Goal: Information Seeking & Learning: Understand process/instructions

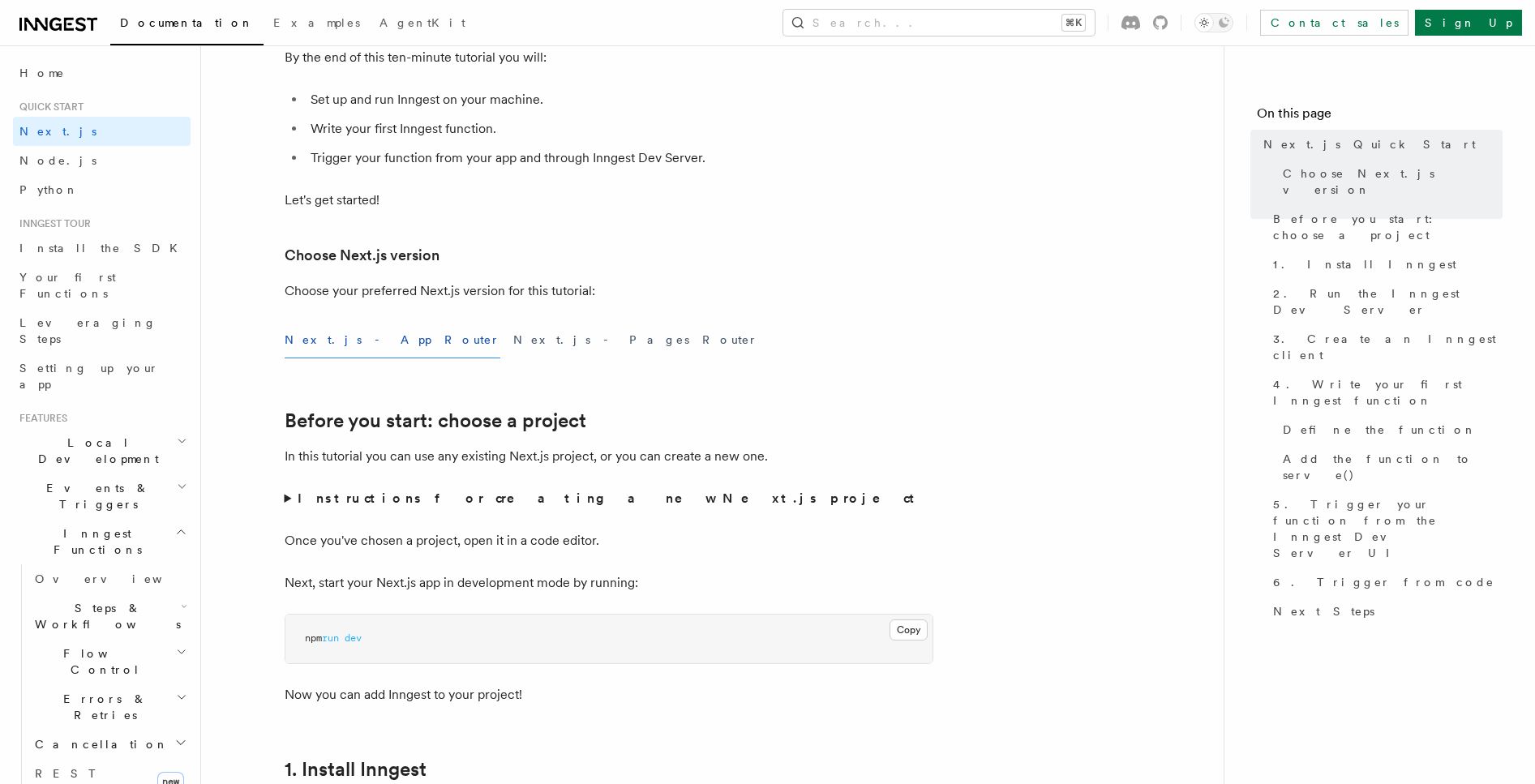
scroll to position [412, 0]
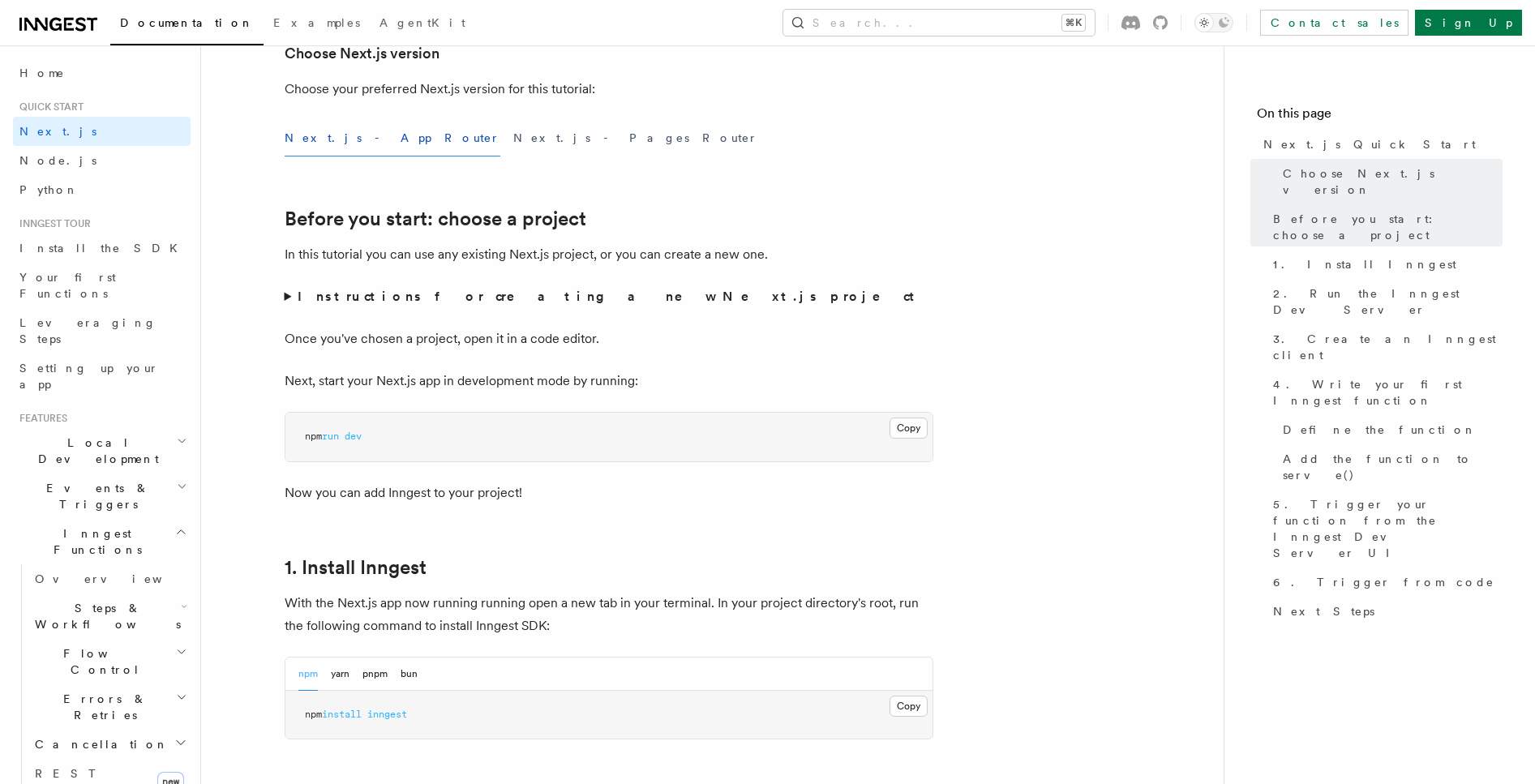
click at [344, 292] on strong "Instructions for creating a new Next.js project" at bounding box center [609, 296] width 623 height 15
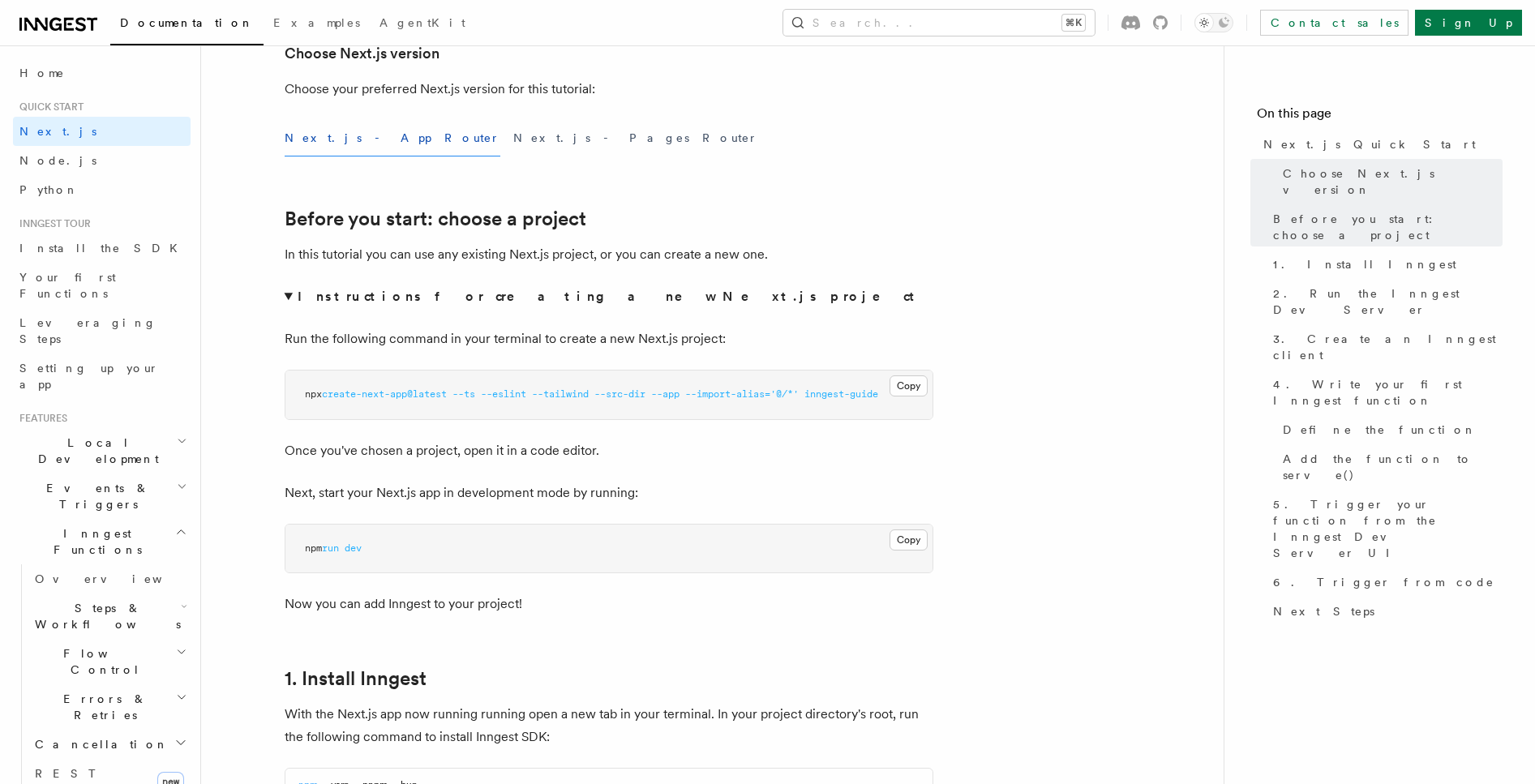
click at [386, 294] on strong "Instructions for creating a new Next.js project" at bounding box center [609, 296] width 623 height 15
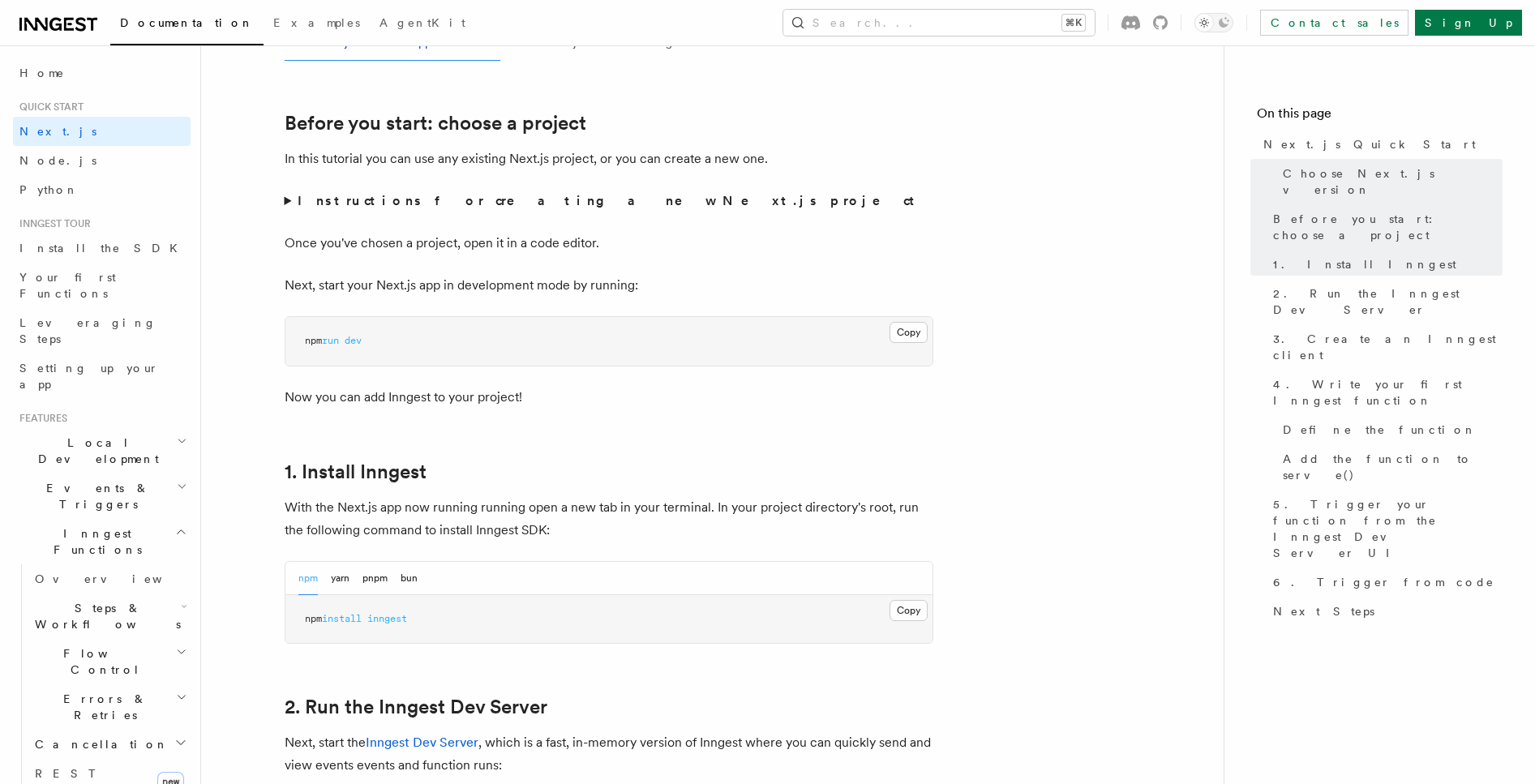
scroll to position [754, 0]
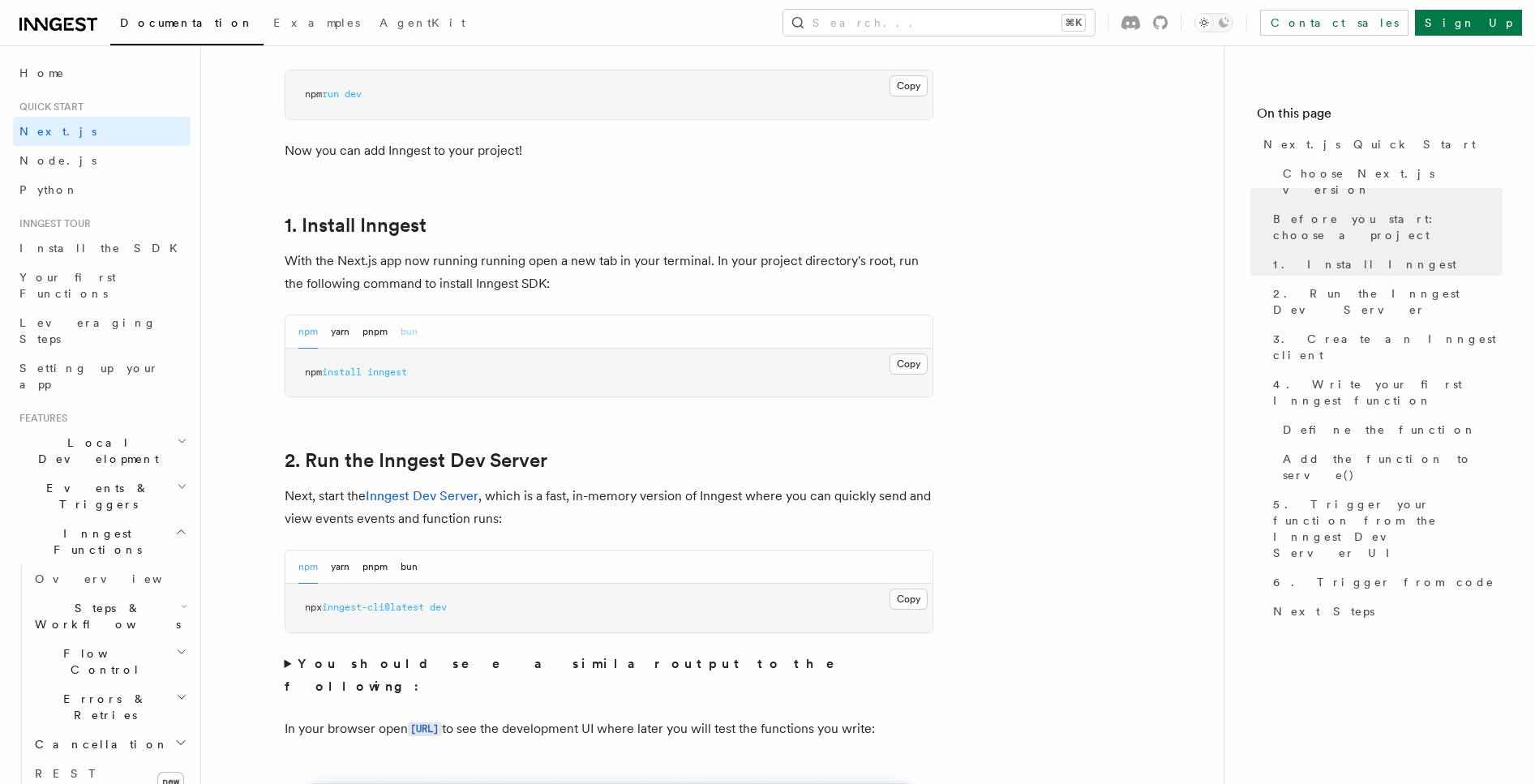
click at [408, 323] on button "bun" at bounding box center [409, 332] width 17 height 33
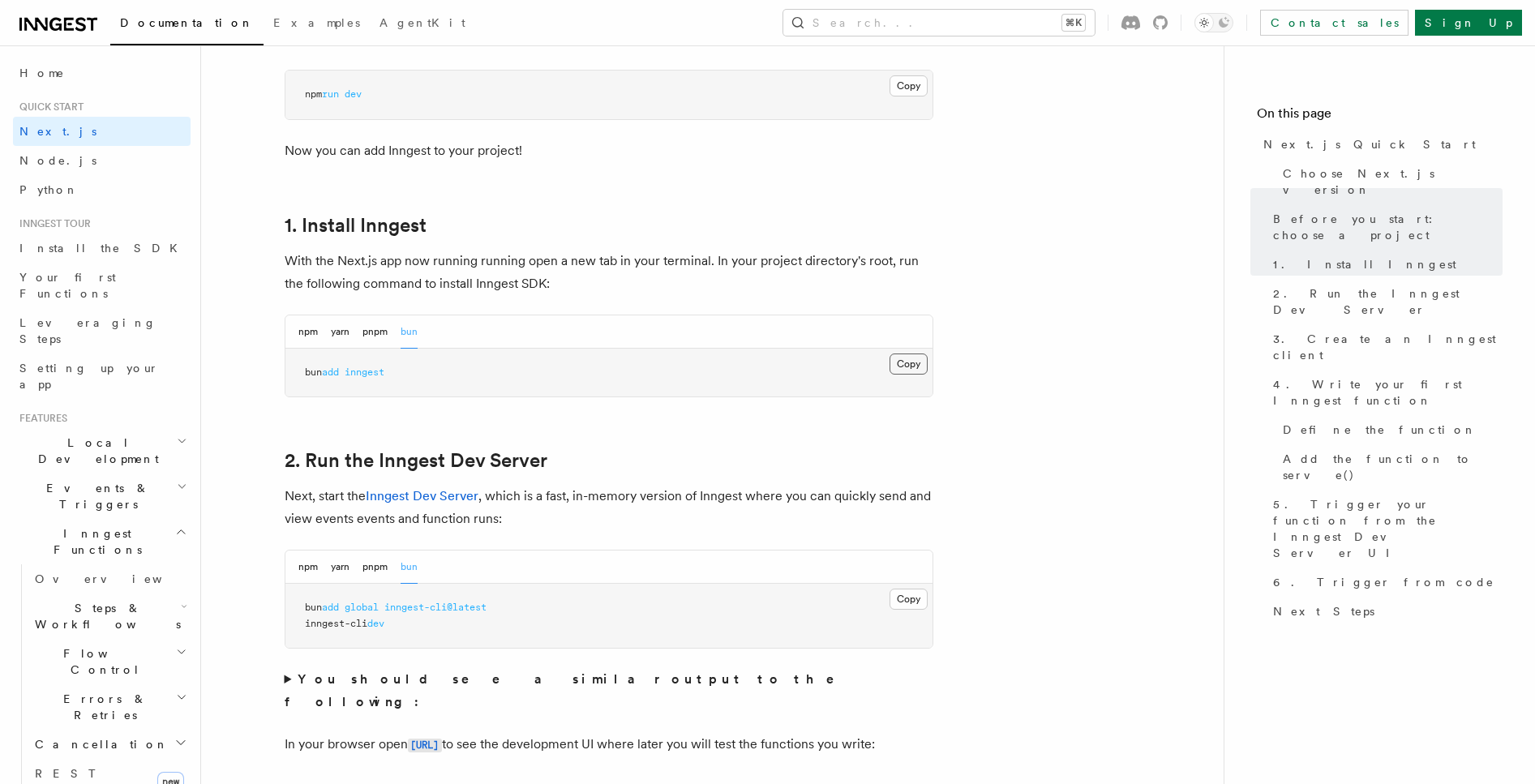
click at [903, 366] on button "Copy Copied" at bounding box center [909, 363] width 38 height 21
click at [1229, 22] on icon "Toggle dark mode" at bounding box center [1224, 22] width 11 height 11
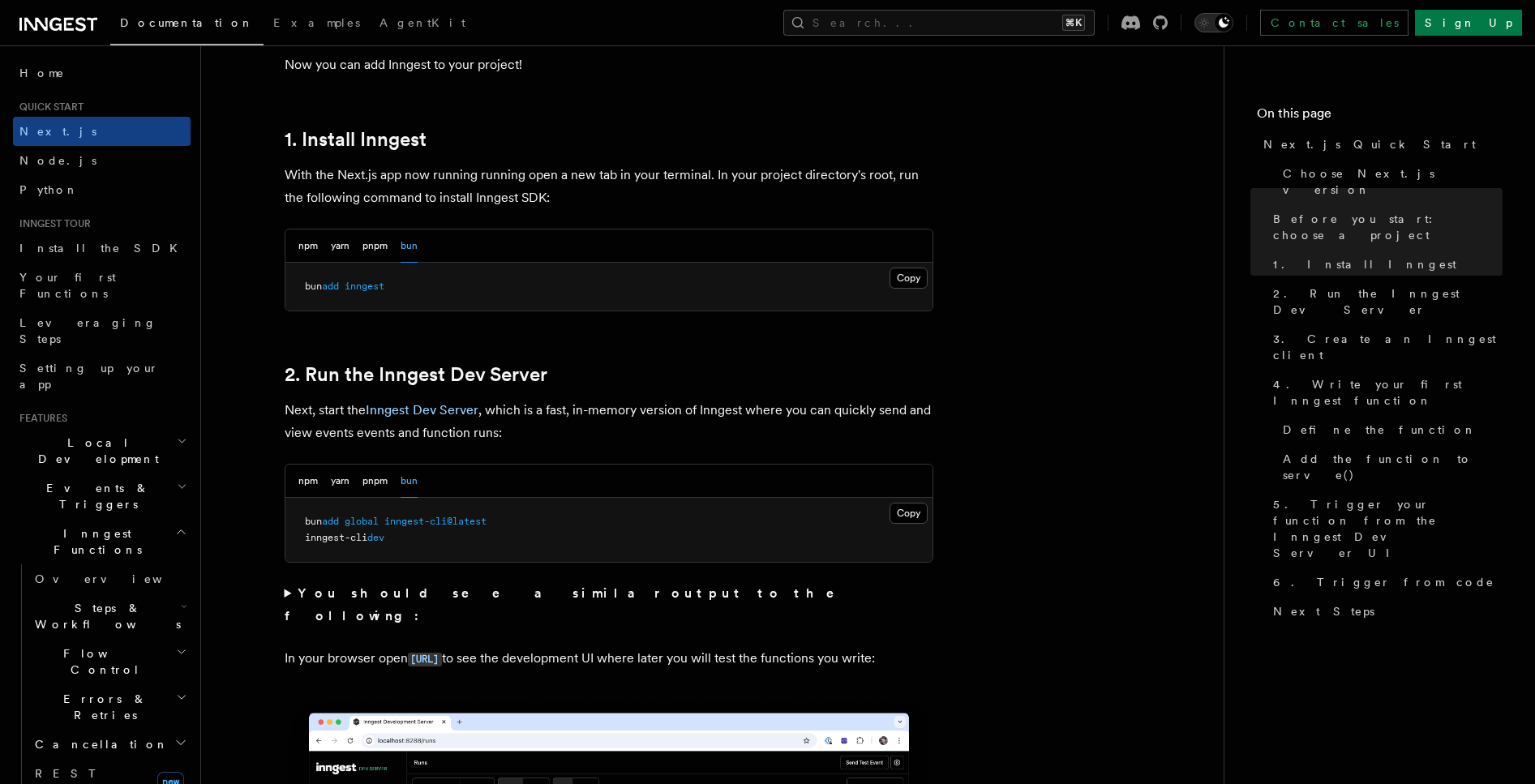
scroll to position [1064, 0]
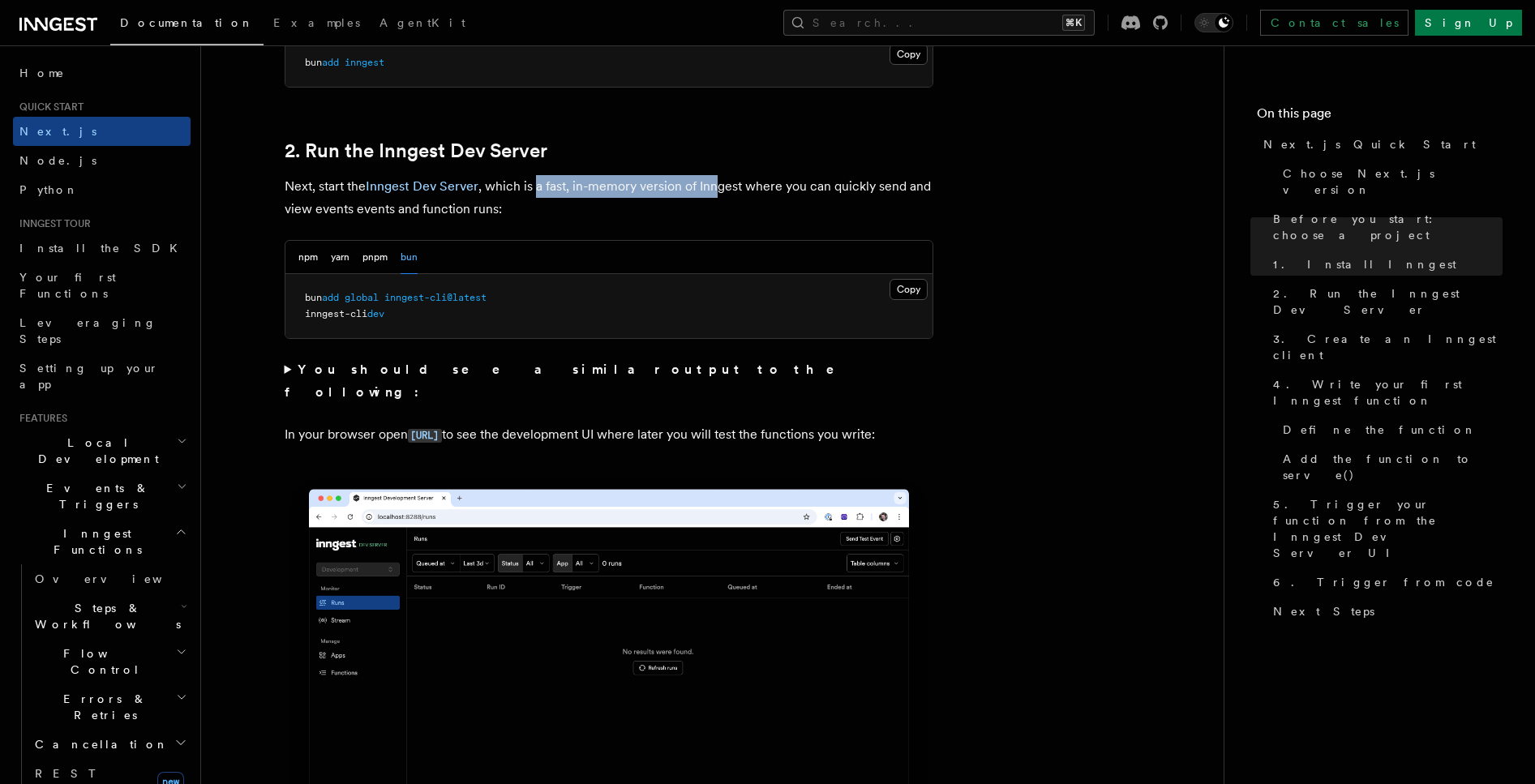
drag, startPoint x: 668, startPoint y: 184, endPoint x: 720, endPoint y: 188, distance: 52.2
click at [720, 188] on p "Next, start the Inngest Dev Server , which is a fast, in-memory version of Inng…" at bounding box center [609, 197] width 649 height 45
click at [615, 187] on p "Next, start the Inngest Dev Server , which is a fast, in-memory version of Inng…" at bounding box center [609, 197] width 649 height 45
drag, startPoint x: 589, startPoint y: 185, endPoint x: 628, endPoint y: 184, distance: 39.0
click at [628, 184] on p "Next, start the Inngest Dev Server , which is a fast, in-memory version of Inng…" at bounding box center [609, 197] width 649 height 45
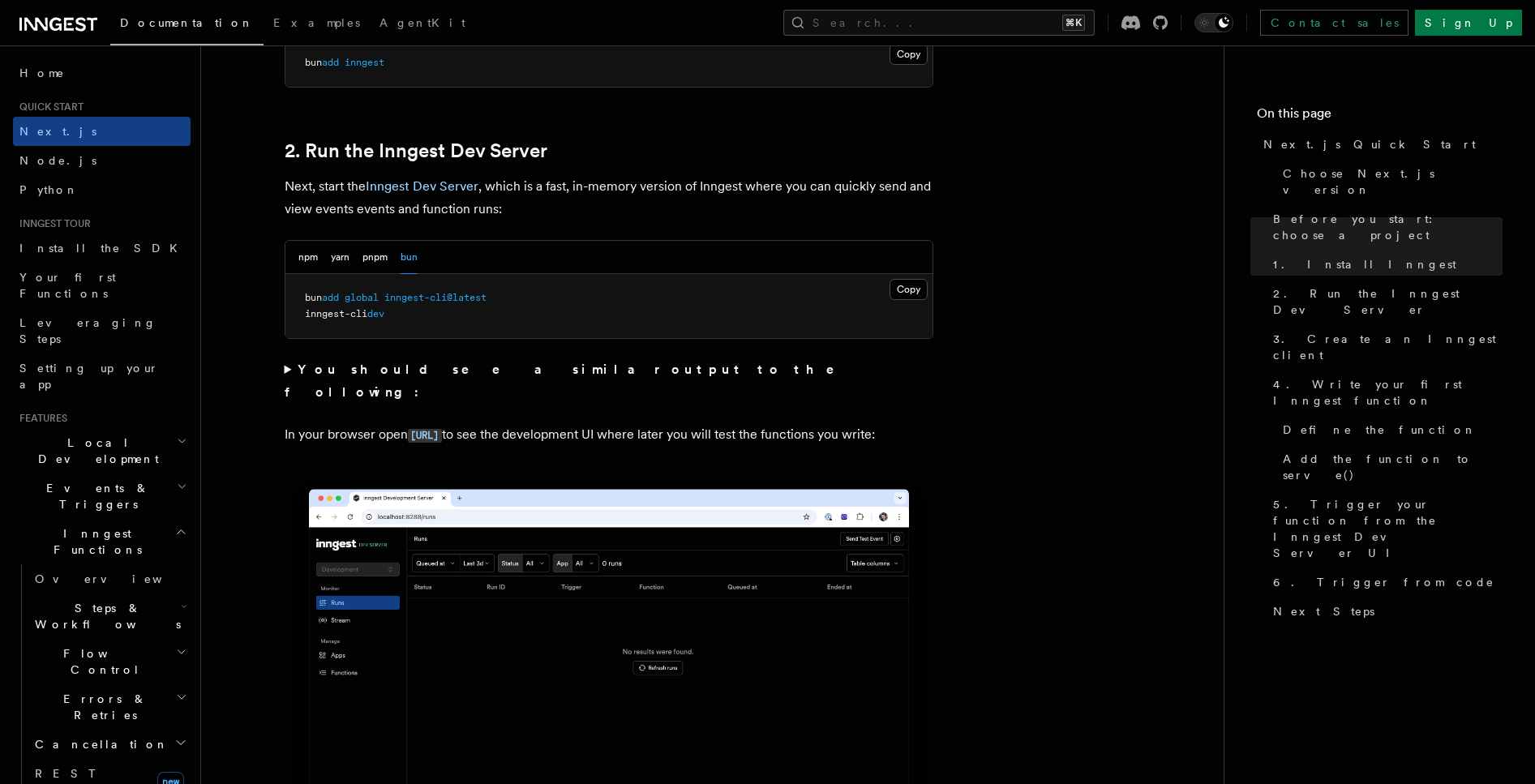
click at [588, 217] on p "Next, start the Inngest Dev Server , which is a fast, in-memory version of Inng…" at bounding box center [609, 197] width 649 height 45
click at [897, 276] on pre "bun add global inngest-cli@latest inngest-cli dev" at bounding box center [609, 306] width 648 height 64
click at [911, 299] on button "Copy Copied" at bounding box center [909, 289] width 38 height 21
click at [911, 291] on button "Copy Copied" at bounding box center [909, 289] width 38 height 21
click at [358, 315] on span "inngest-cli" at bounding box center [336, 314] width 62 height 12
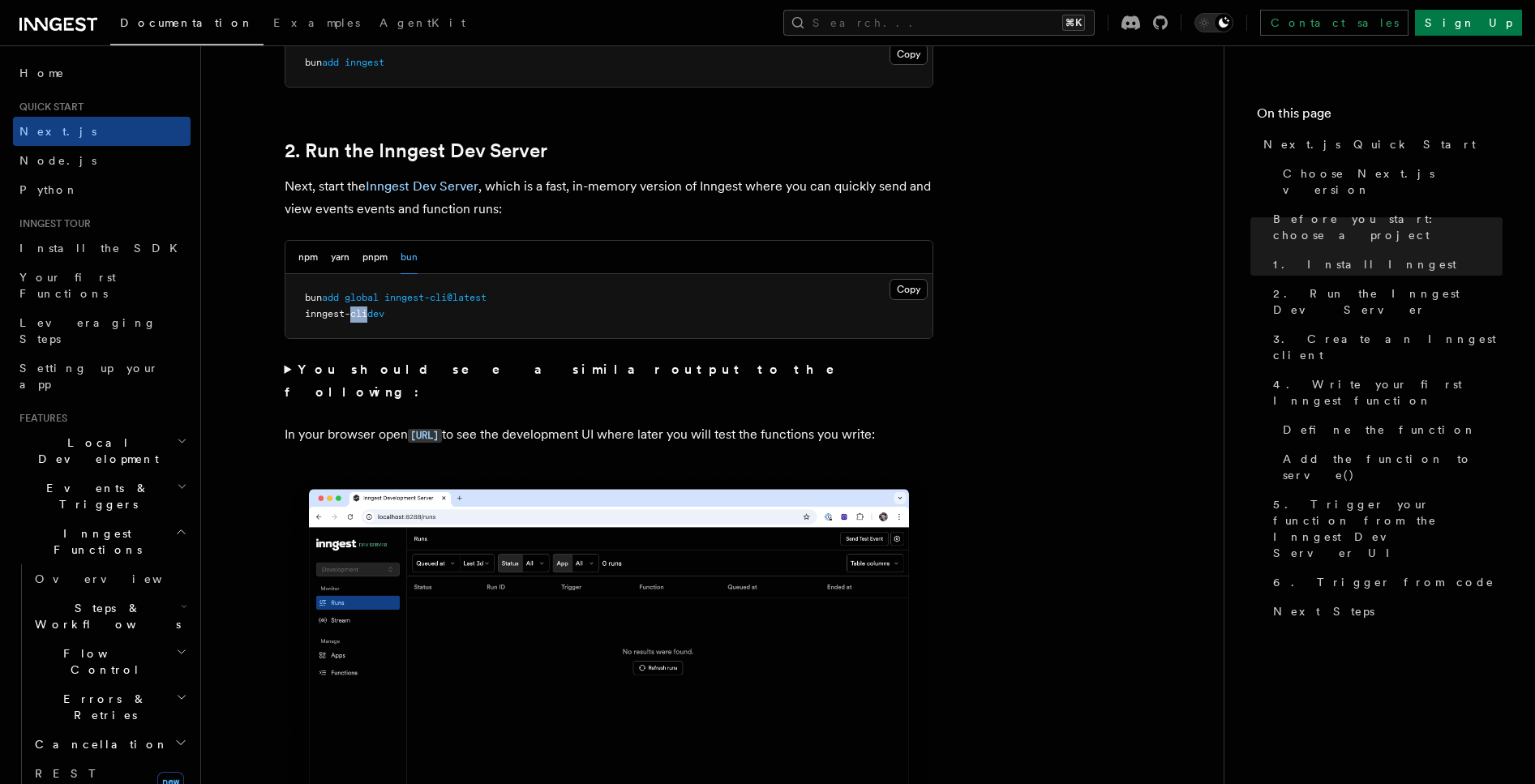
click at [358, 315] on span "inngest-cli" at bounding box center [336, 314] width 62 height 12
copy code "inngest-cli dev"
click at [541, 317] on pre "bun add global inngest-cli@latest inngest-cli dev" at bounding box center [609, 306] width 648 height 64
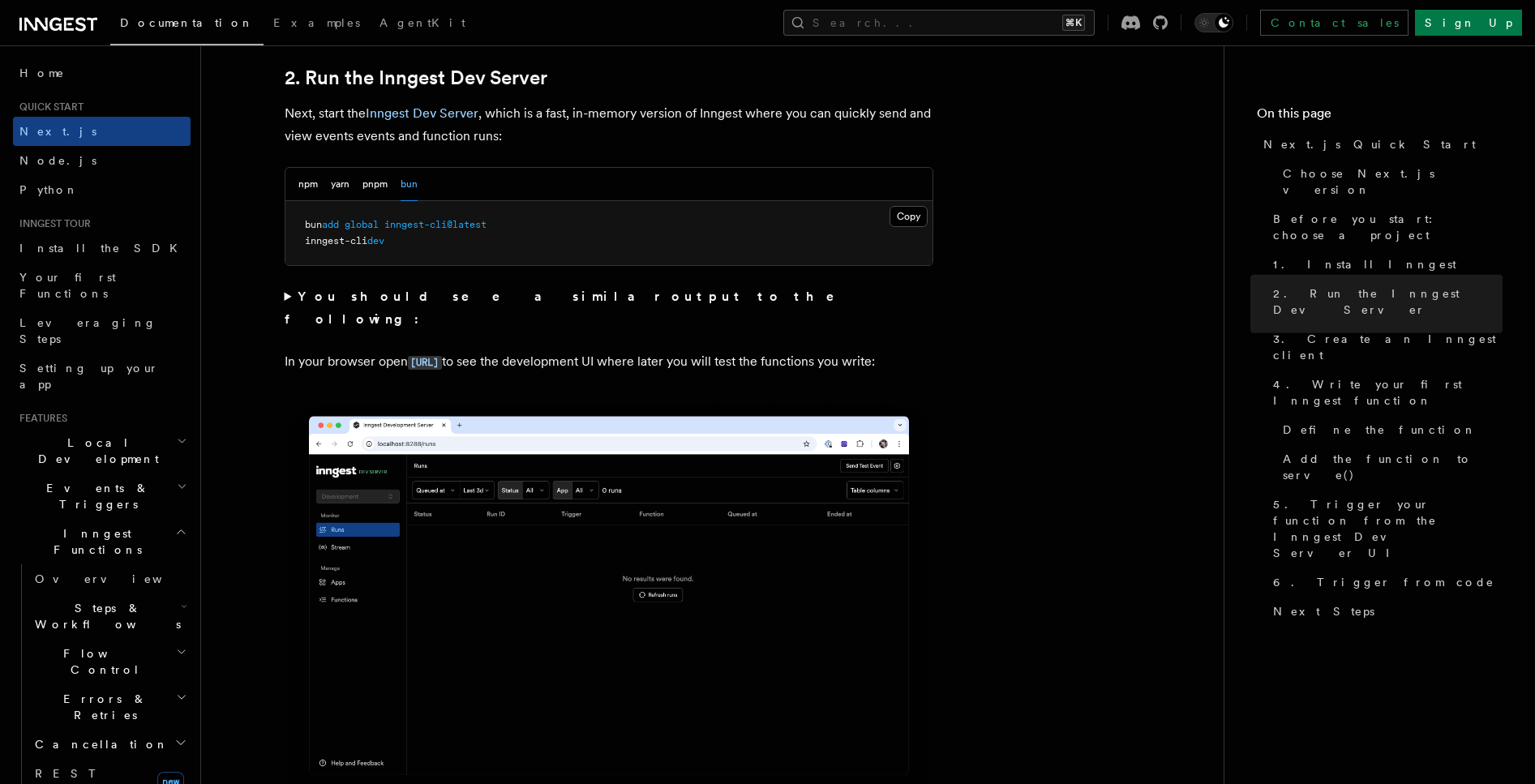
scroll to position [1136, 0]
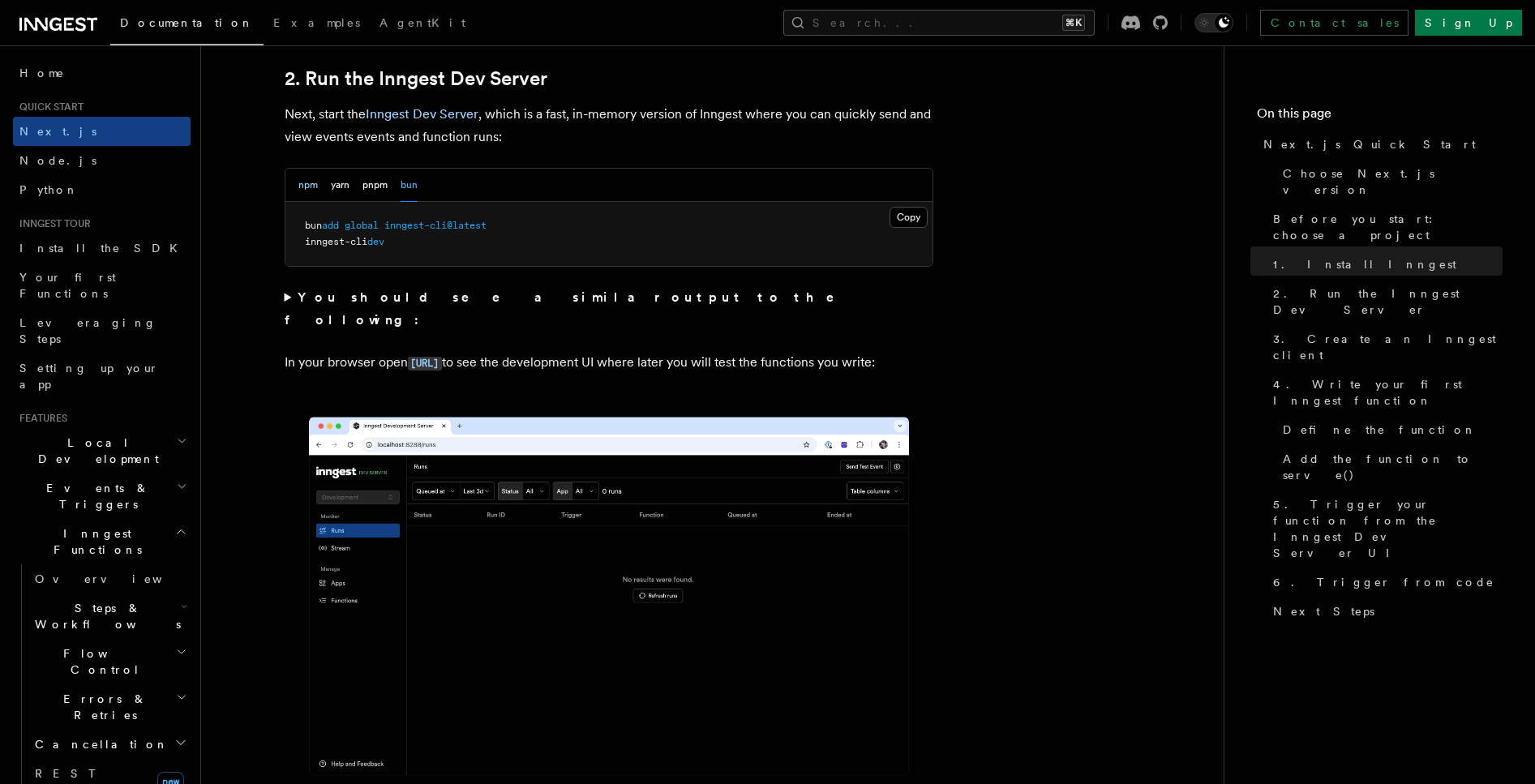
click at [306, 184] on button "npm" at bounding box center [308, 185] width 19 height 33
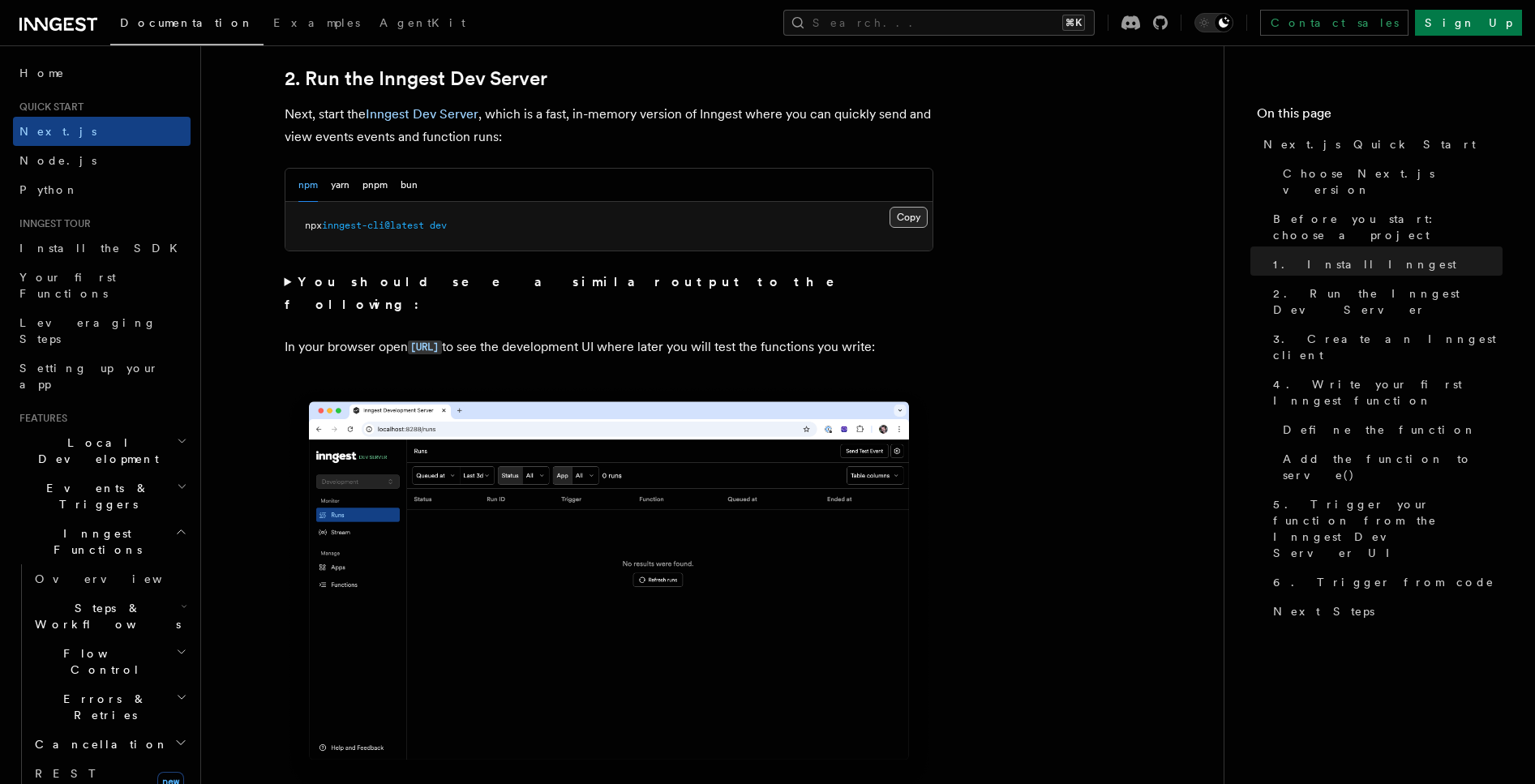
click at [900, 216] on button "Copy Copied" at bounding box center [909, 217] width 38 height 21
click at [552, 336] on p "In your browser open [URL] to see the development UI where later you will test …" at bounding box center [609, 347] width 649 height 23
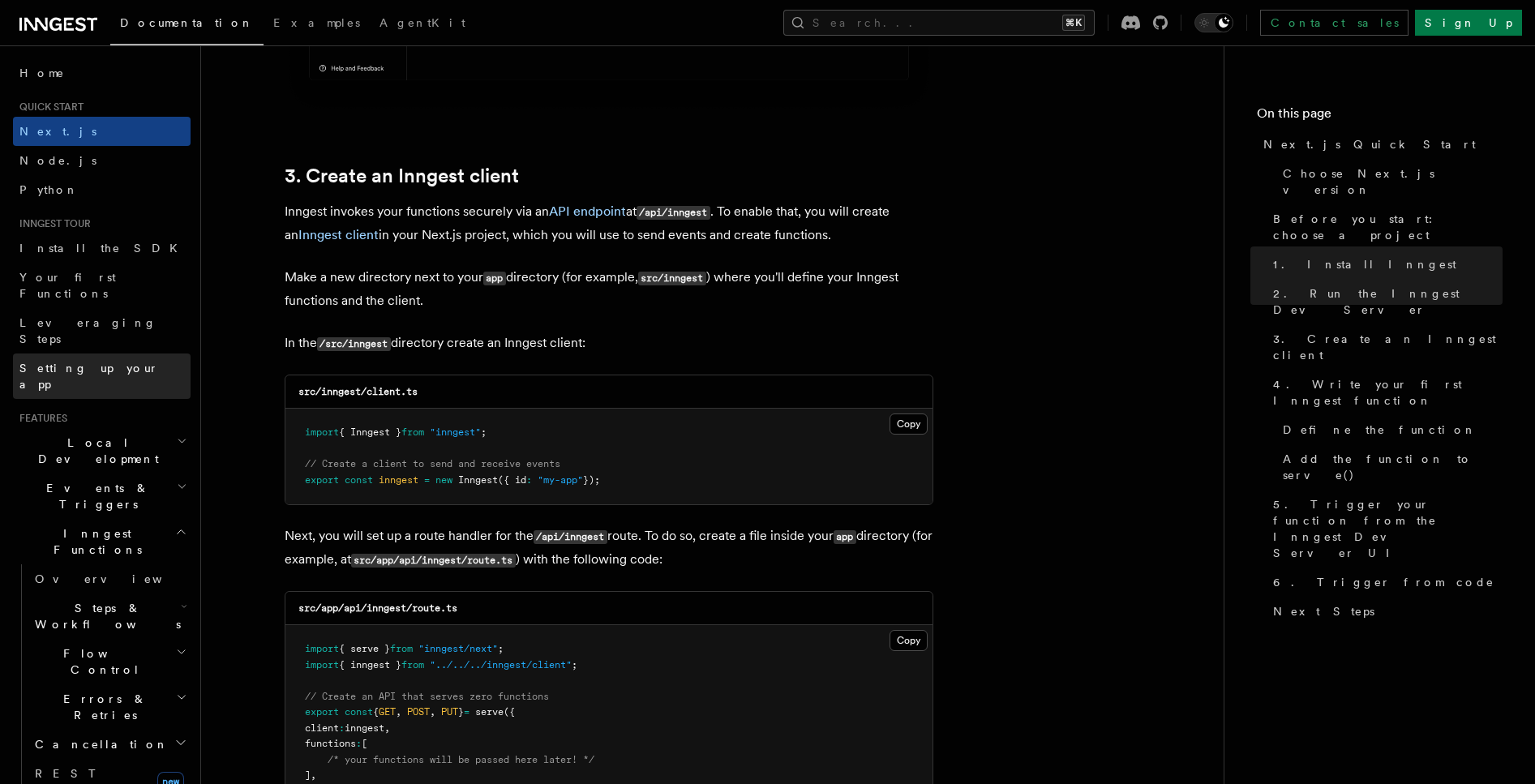
scroll to position [1838, 0]
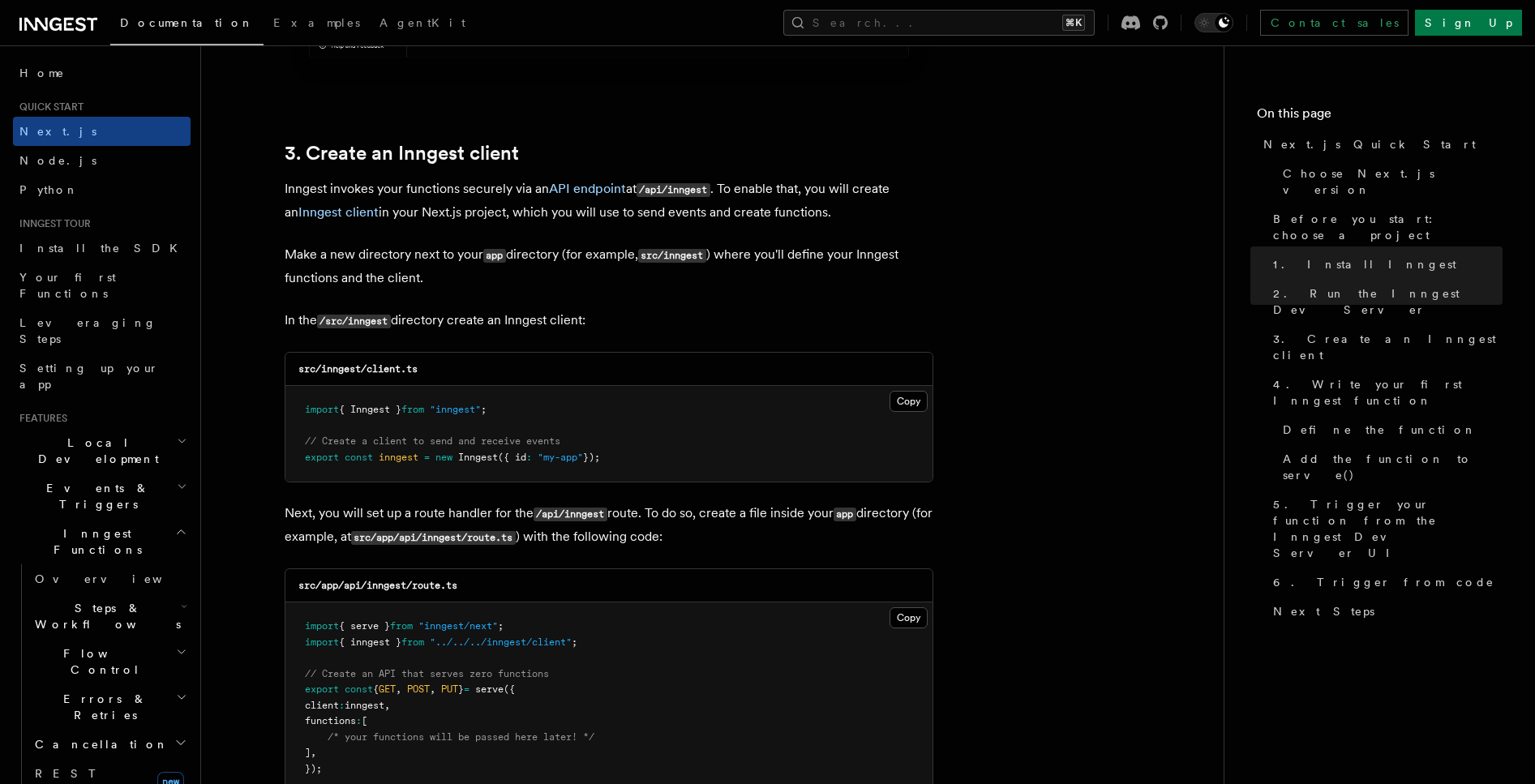
click at [363, 370] on code "src/inngest/client.ts" at bounding box center [358, 369] width 119 height 12
drag, startPoint x: 323, startPoint y: 368, endPoint x: 435, endPoint y: 369, distance: 112.0
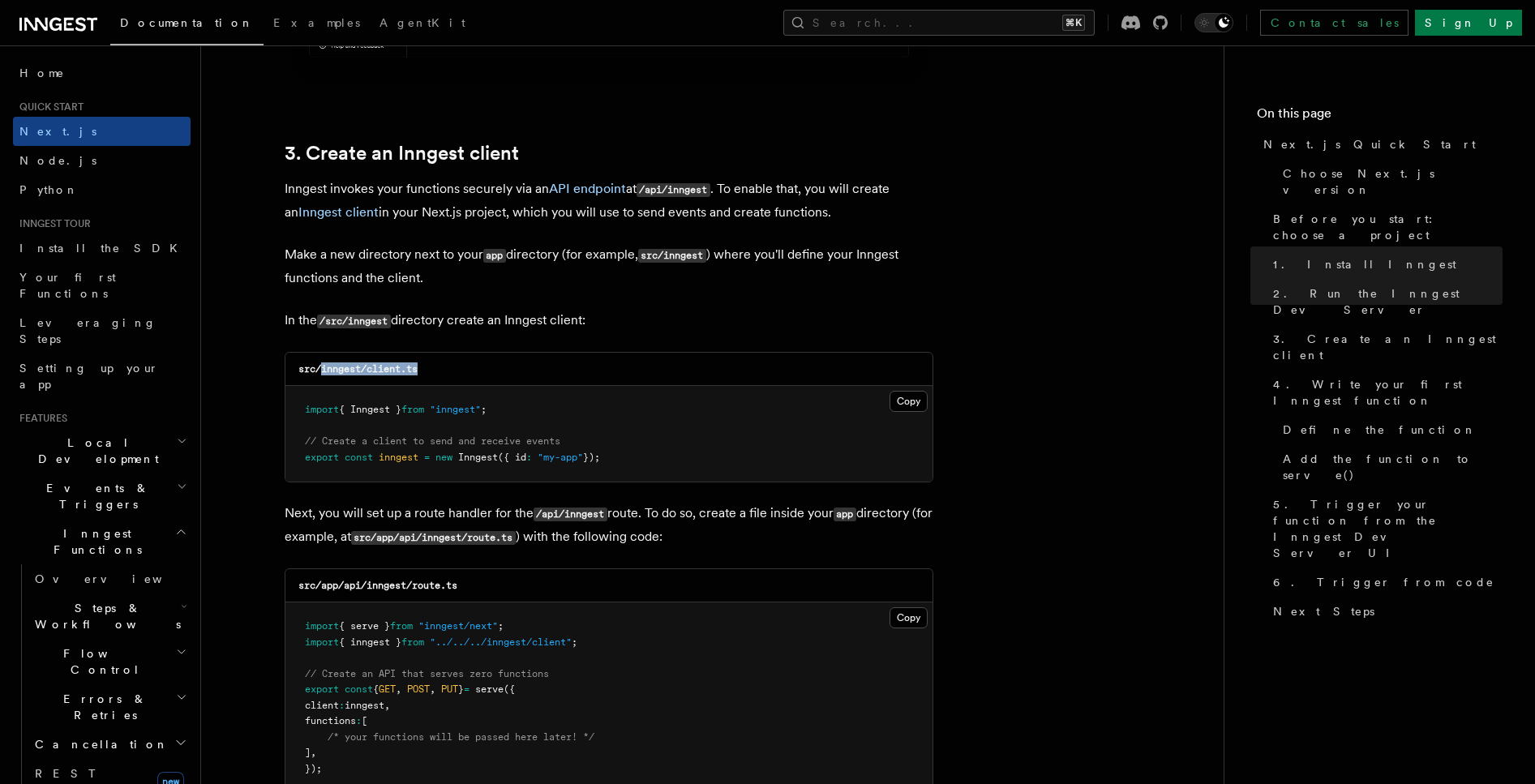
click at [435, 369] on div "src/inngest/client.ts" at bounding box center [609, 369] width 648 height 33
copy code "inngest/client.ts"
click at [910, 407] on button "Copy Copied" at bounding box center [909, 401] width 38 height 21
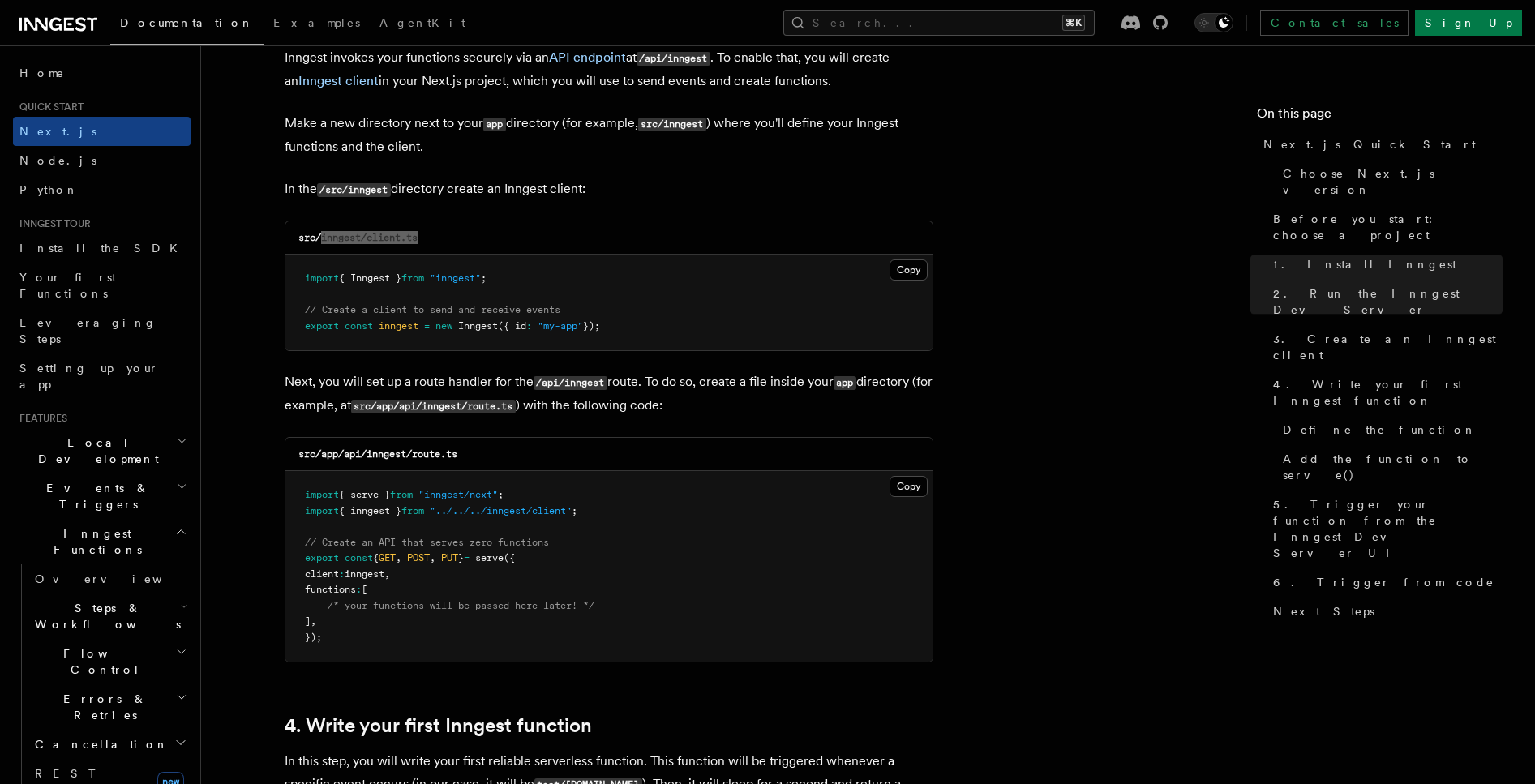
scroll to position [2068, 0]
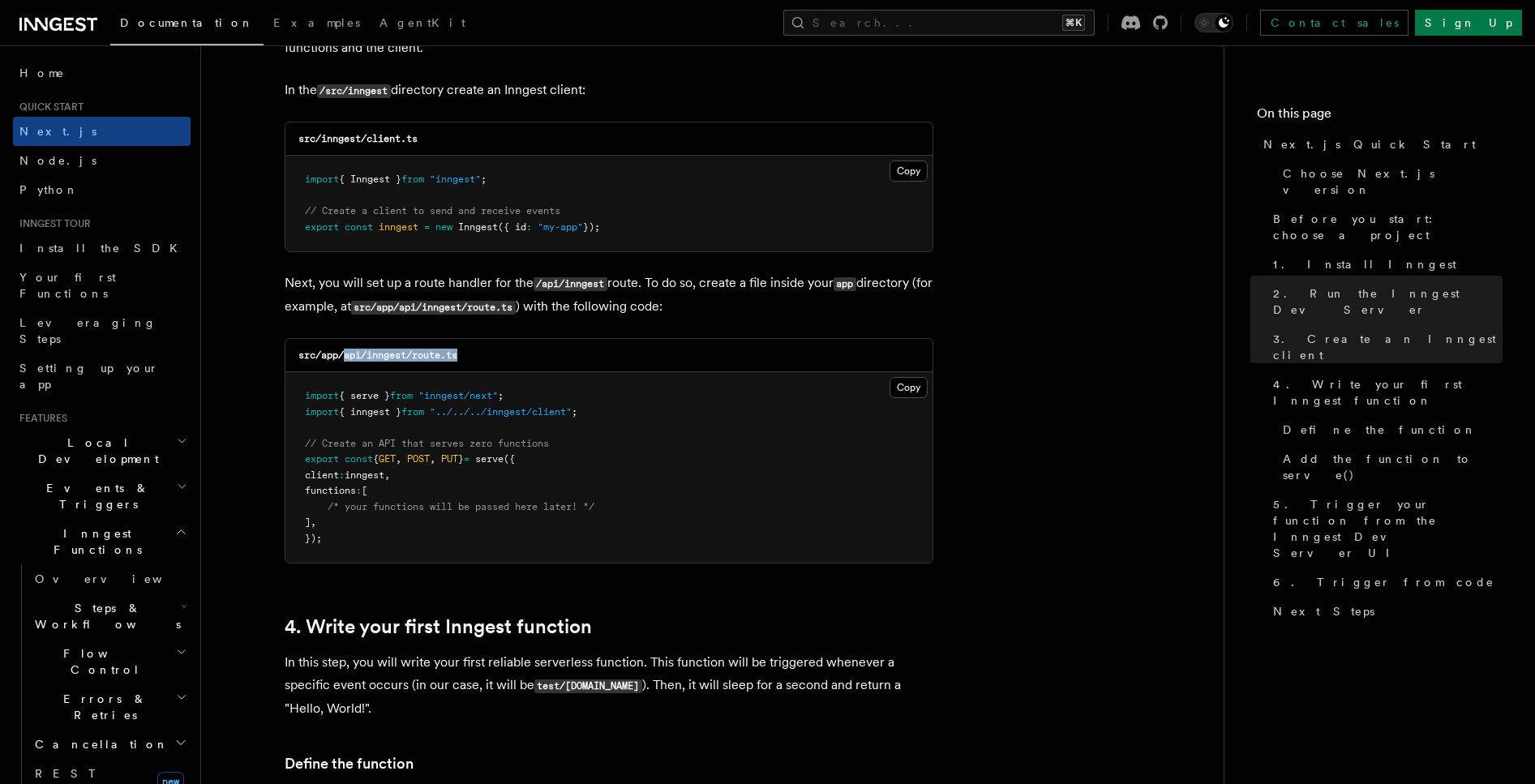
drag, startPoint x: 343, startPoint y: 354, endPoint x: 470, endPoint y: 353, distance: 127.0
click at [470, 353] on div "src/app/api/inngest/route.ts" at bounding box center [609, 356] width 648 height 33
copy code "api/inngest/route.ts"
click at [916, 386] on button "Copy Copied" at bounding box center [909, 387] width 38 height 21
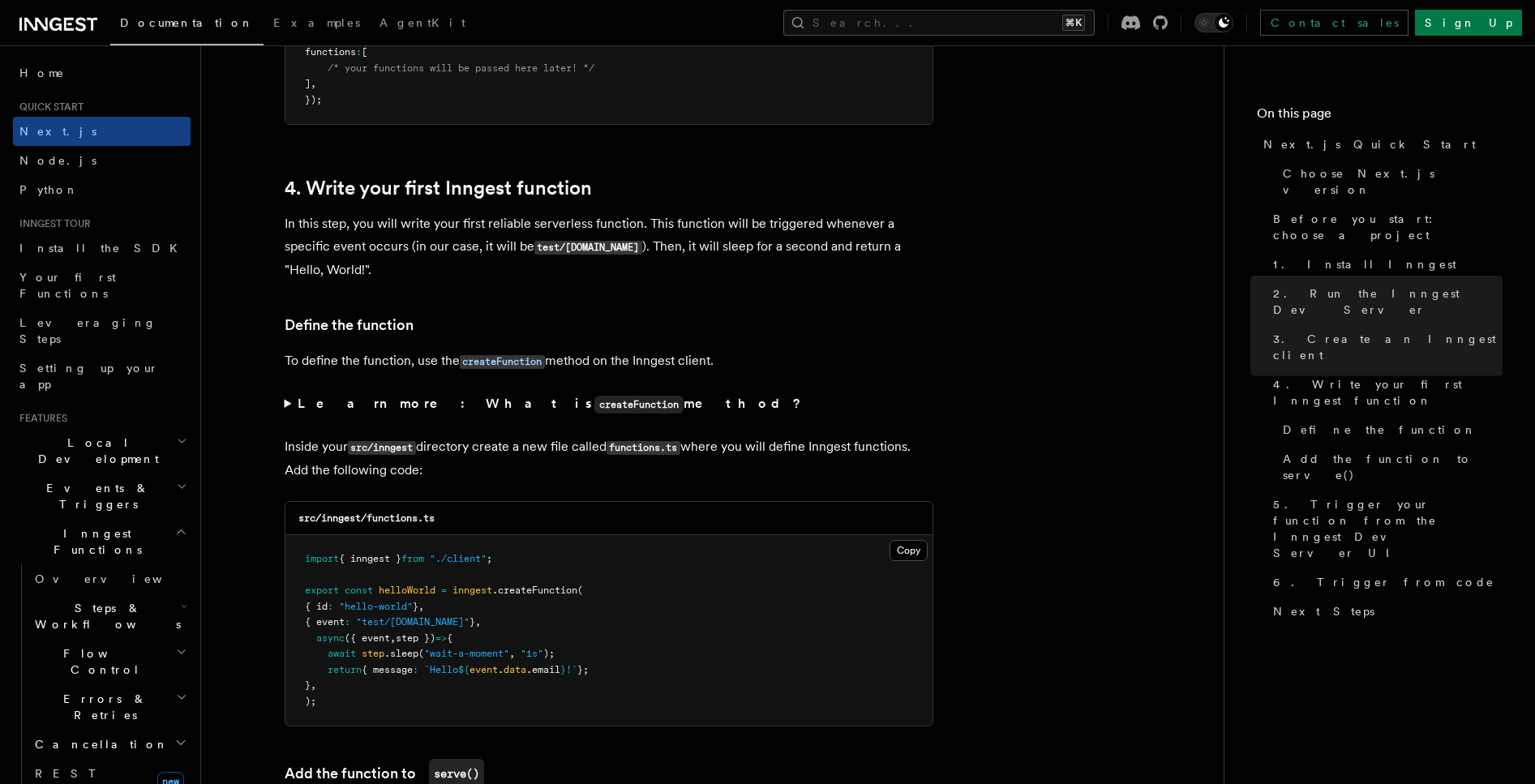
scroll to position [2515, 0]
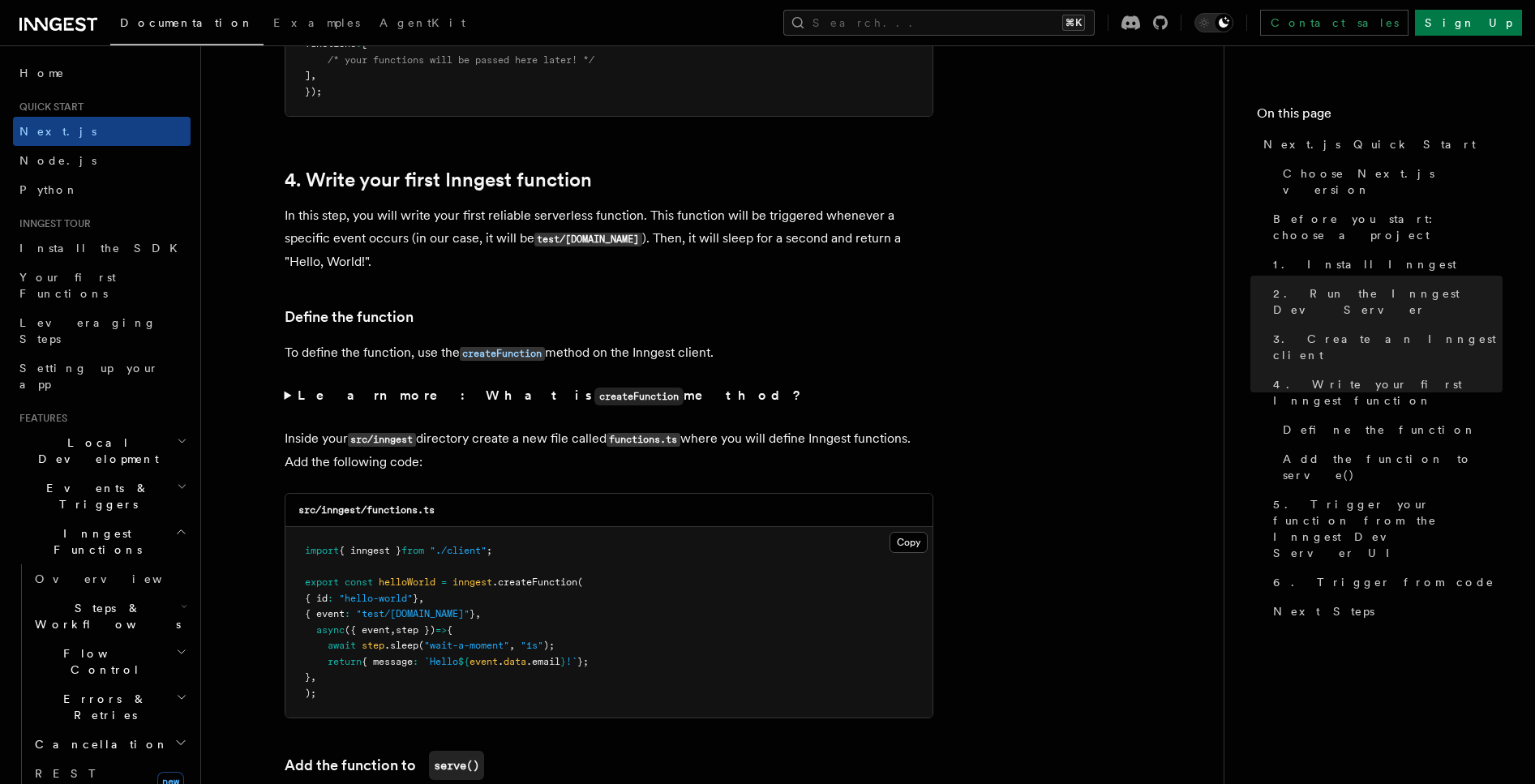
click at [360, 396] on strong "Learn more: What is createFunction method?" at bounding box center [551, 395] width 507 height 15
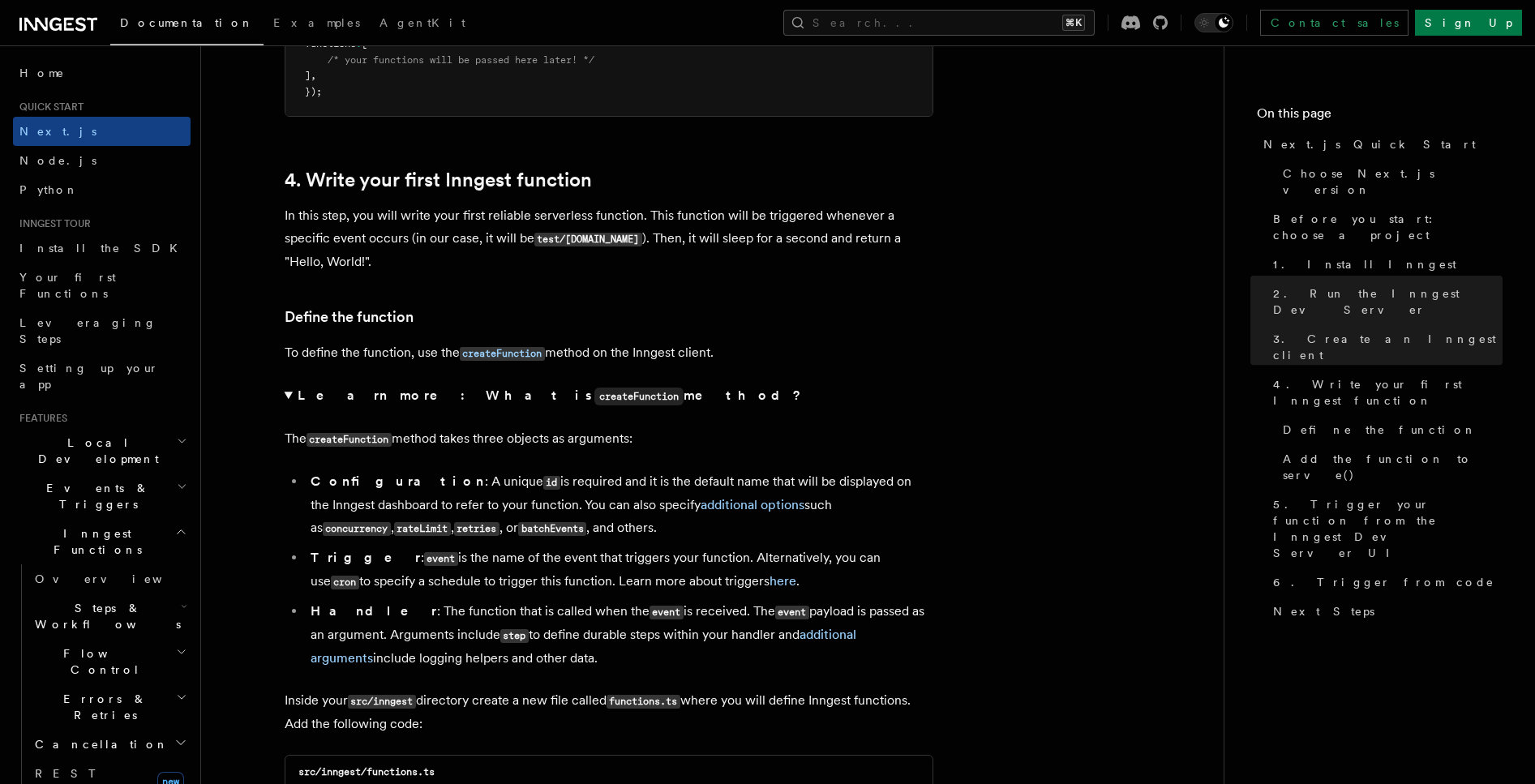
click at [310, 398] on strong "Learn more: What is createFunction method?" at bounding box center [551, 395] width 507 height 15
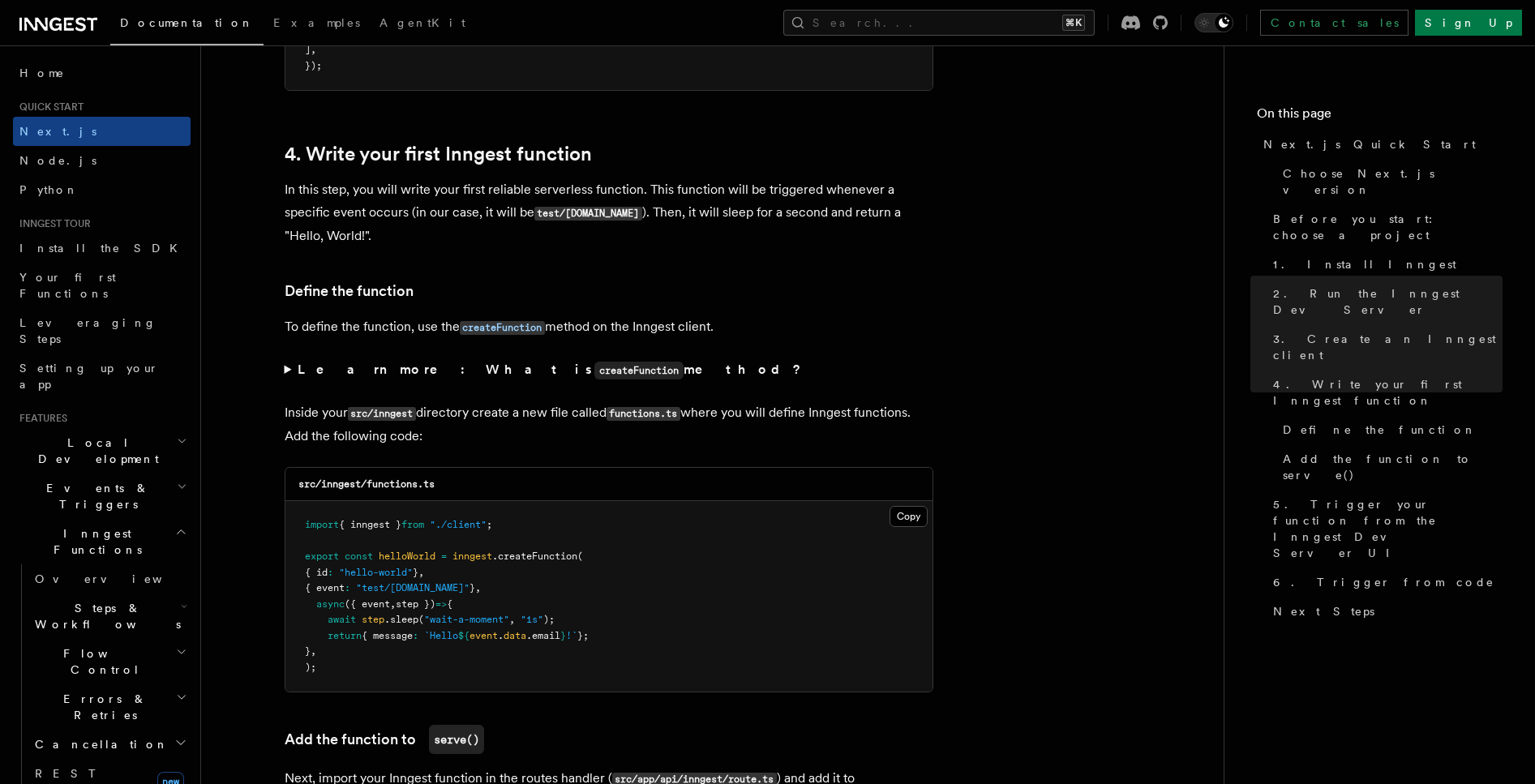
scroll to position [2785, 0]
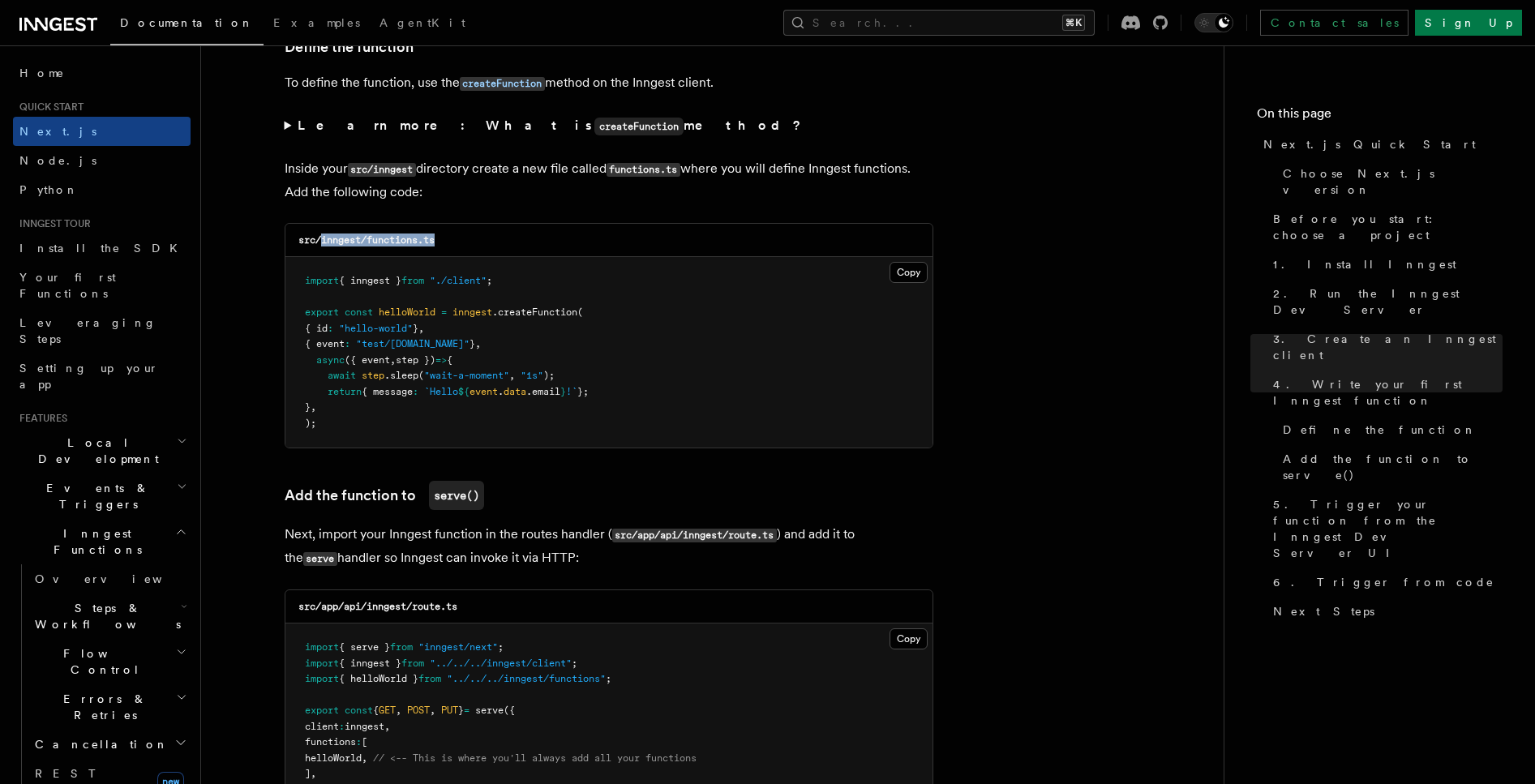
drag, startPoint x: 320, startPoint y: 238, endPoint x: 442, endPoint y: 243, distance: 122.1
click at [452, 244] on div "src/inngest/functions.ts" at bounding box center [609, 241] width 648 height 33
copy code "inngest/functions.ts"
click at [909, 272] on button "Copy Copied" at bounding box center [909, 272] width 38 height 21
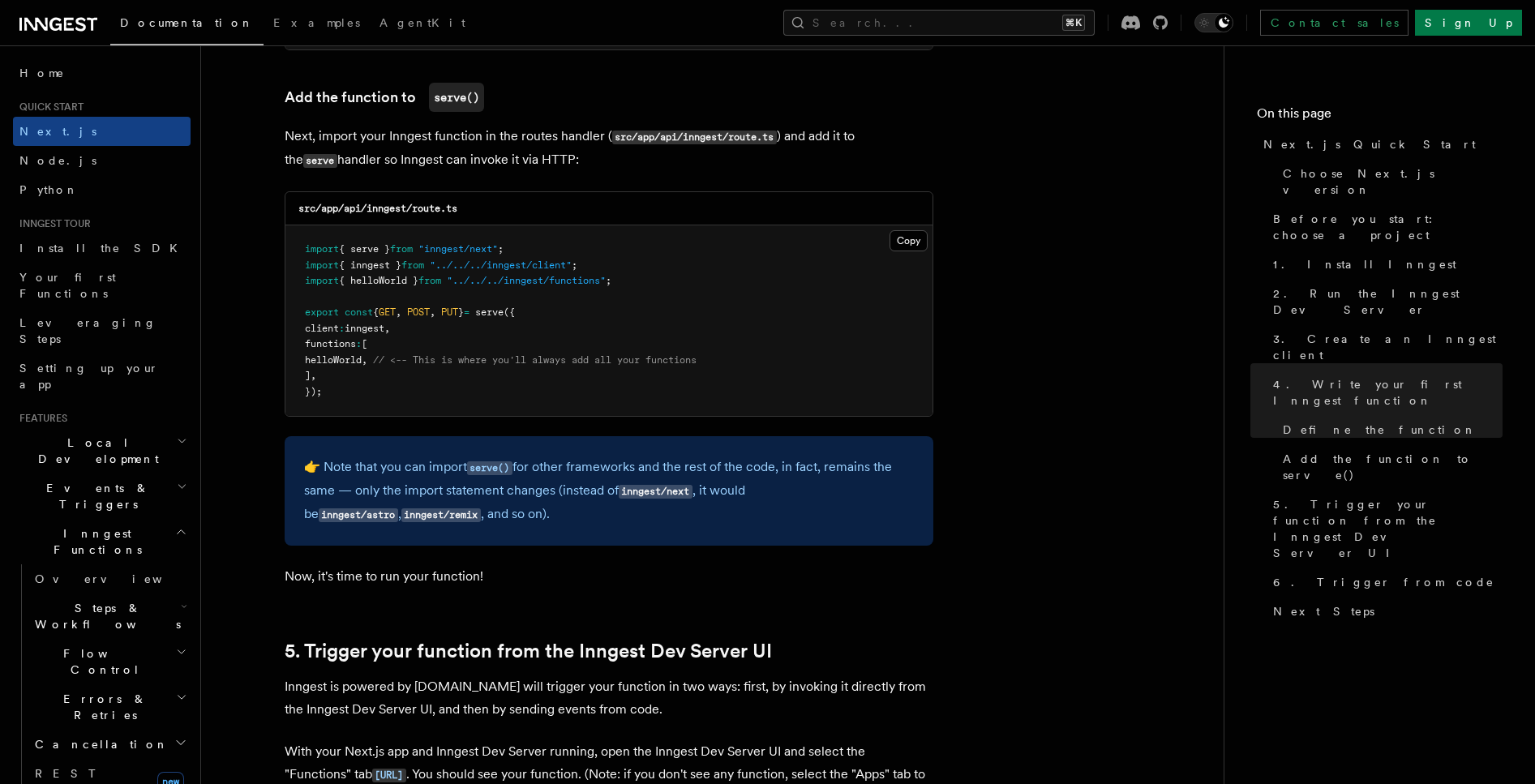
scroll to position [3151, 0]
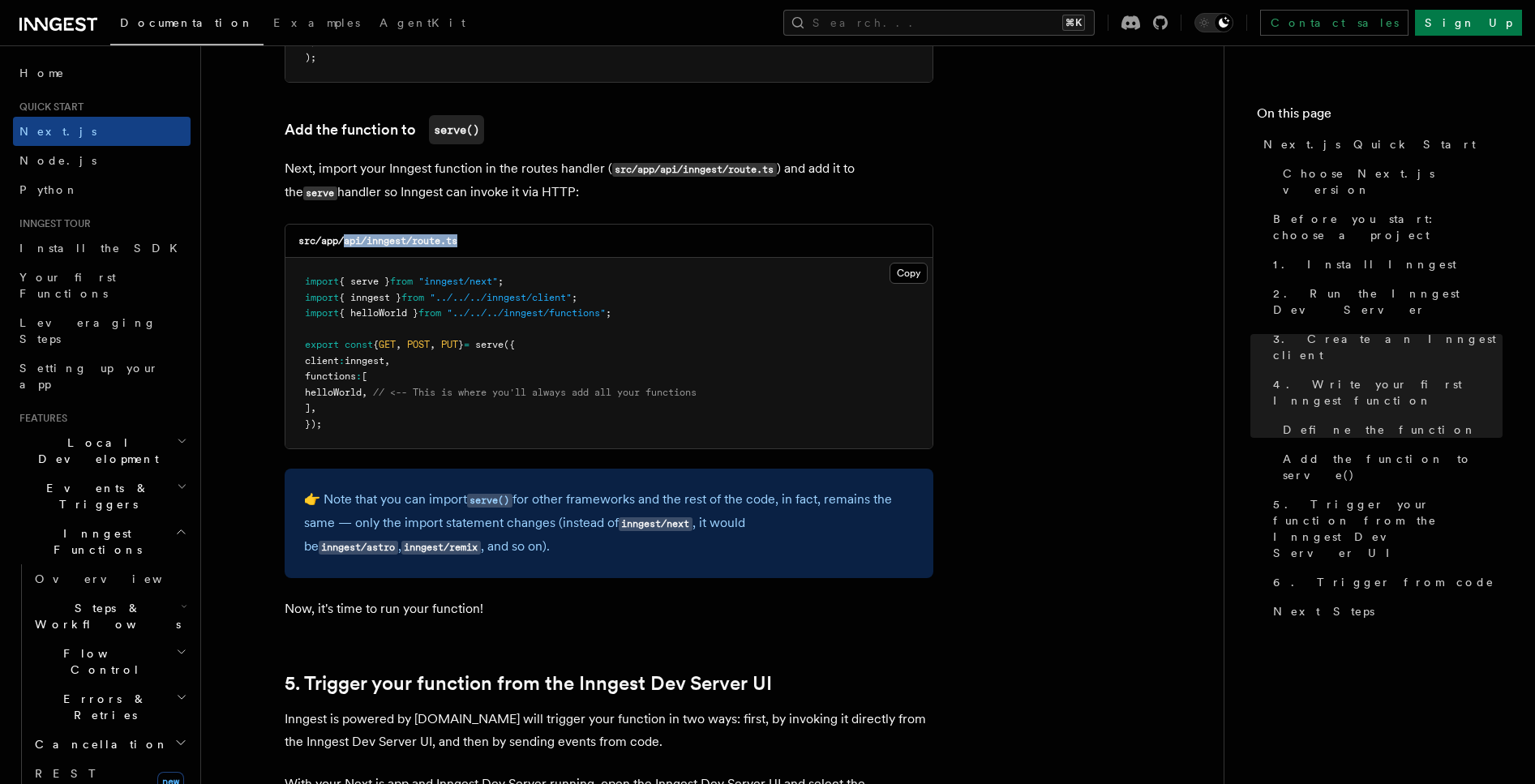
drag, startPoint x: 343, startPoint y: 242, endPoint x: 468, endPoint y: 242, distance: 125.0
click at [468, 242] on div "src/app/api/inngest/route.ts" at bounding box center [609, 242] width 648 height 33
copy code "api/inngest/route.ts"
click at [420, 264] on pre "import { serve } from "inngest/next" ; import { inngest } from "../../../innges…" at bounding box center [609, 352] width 648 height 191
click at [648, 396] on span "// <-- This is where you'll always add all your functions" at bounding box center [535, 392] width 323 height 12
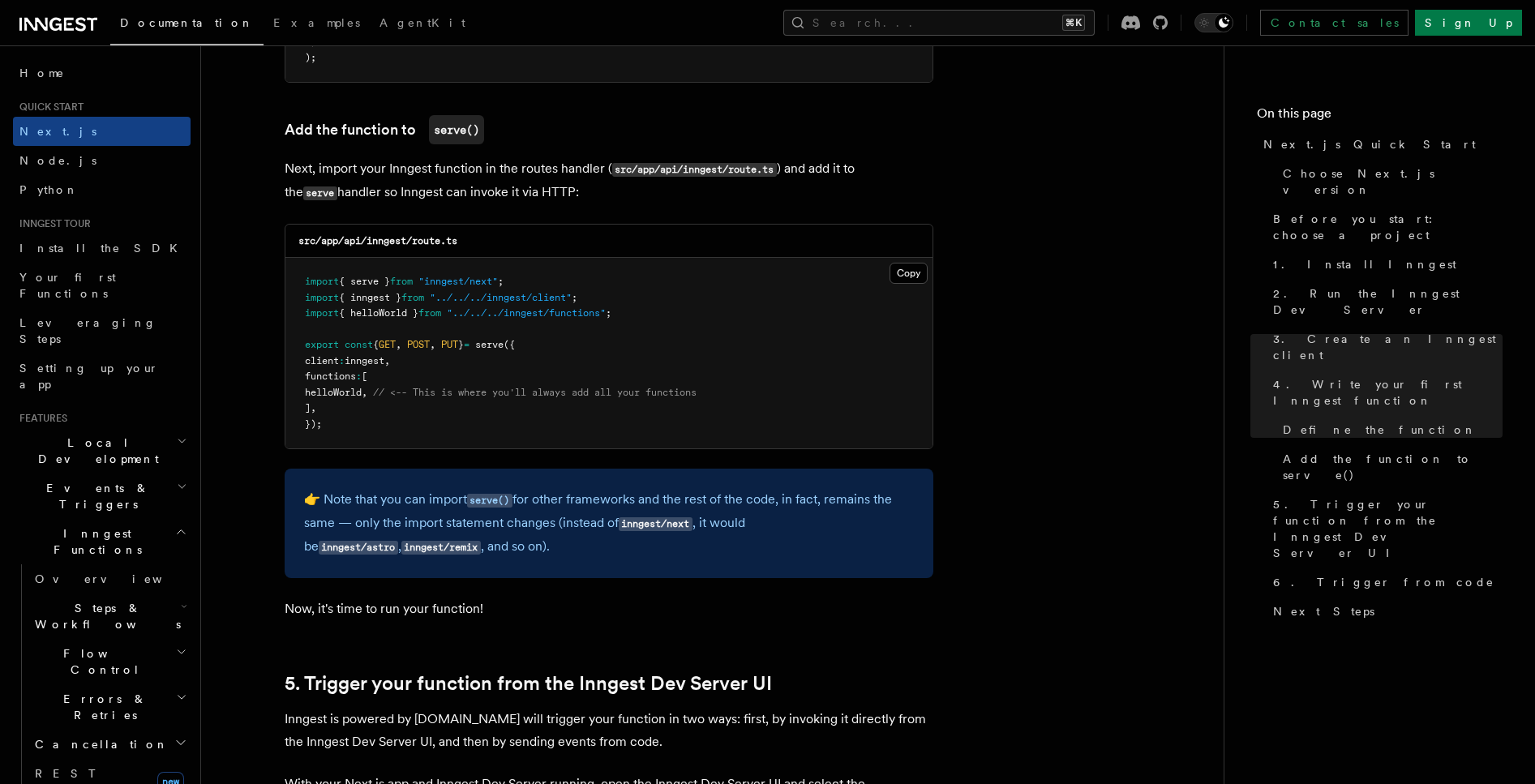
click at [477, 388] on span "// <-- This is where you'll always add all your functions" at bounding box center [535, 392] width 323 height 12
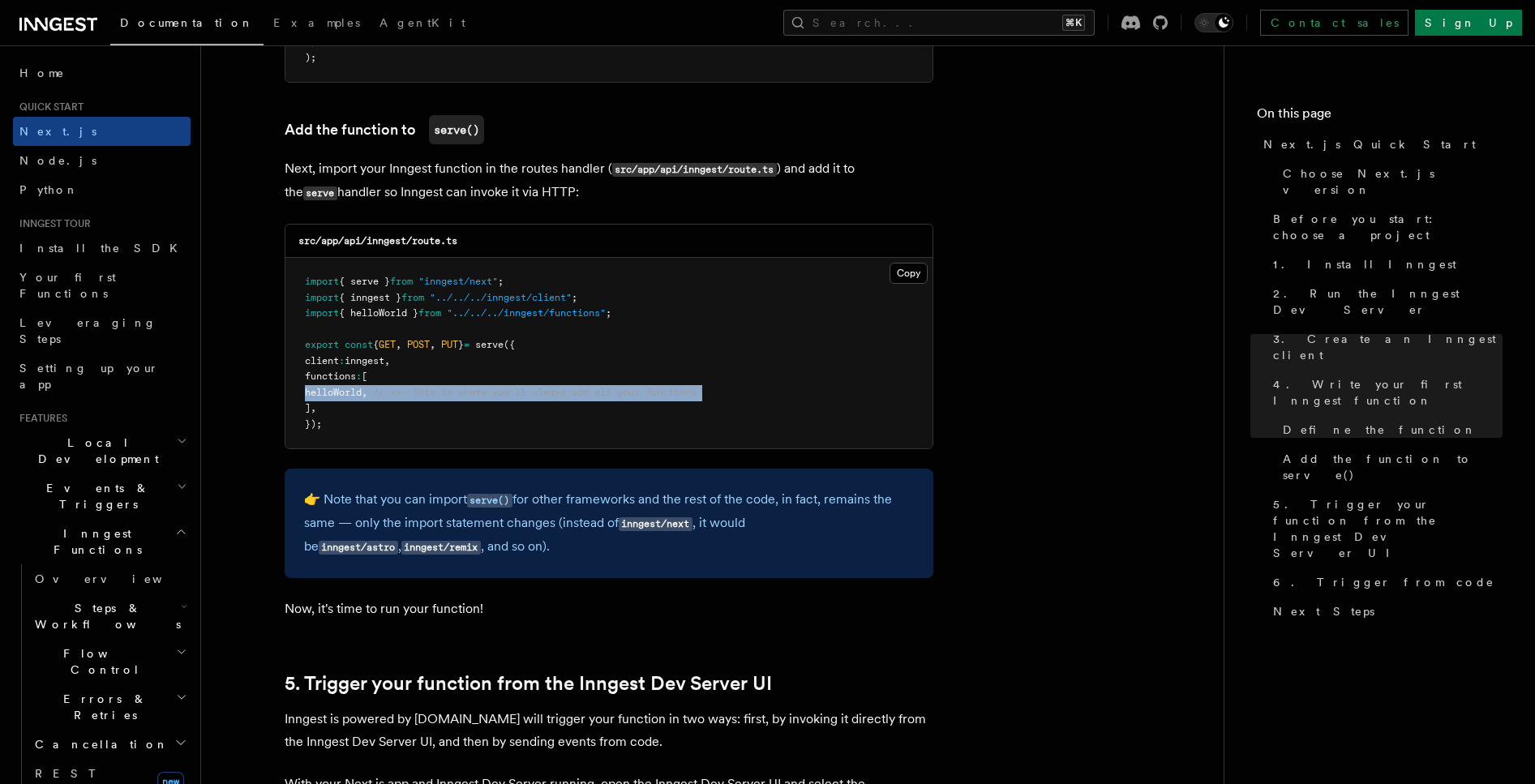
click at [477, 388] on span "// <-- This is where you'll always add all your functions" at bounding box center [535, 392] width 323 height 12
copy code "helloWorld , // <-- This is where you'll always add all your functions"
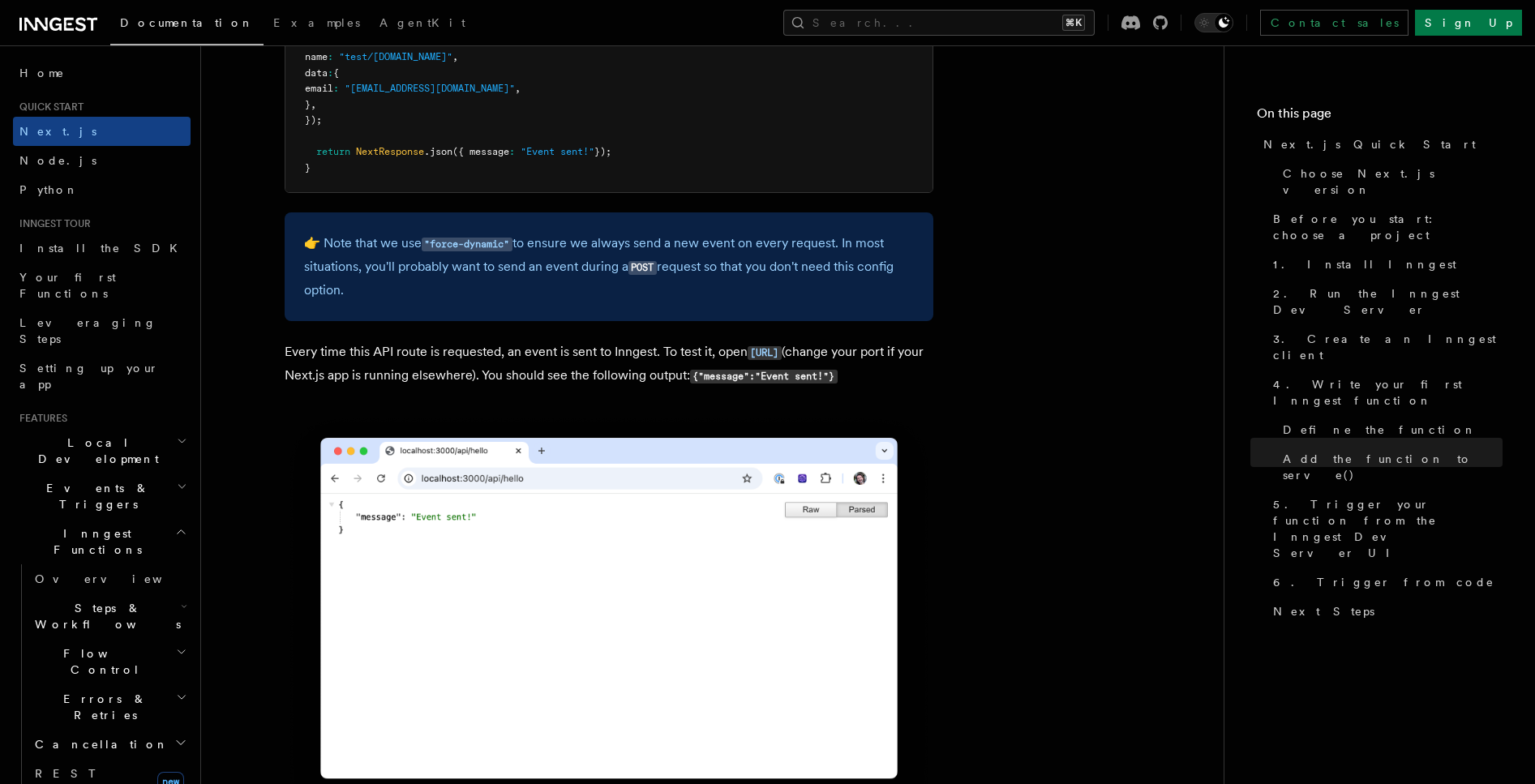
scroll to position [9300, 0]
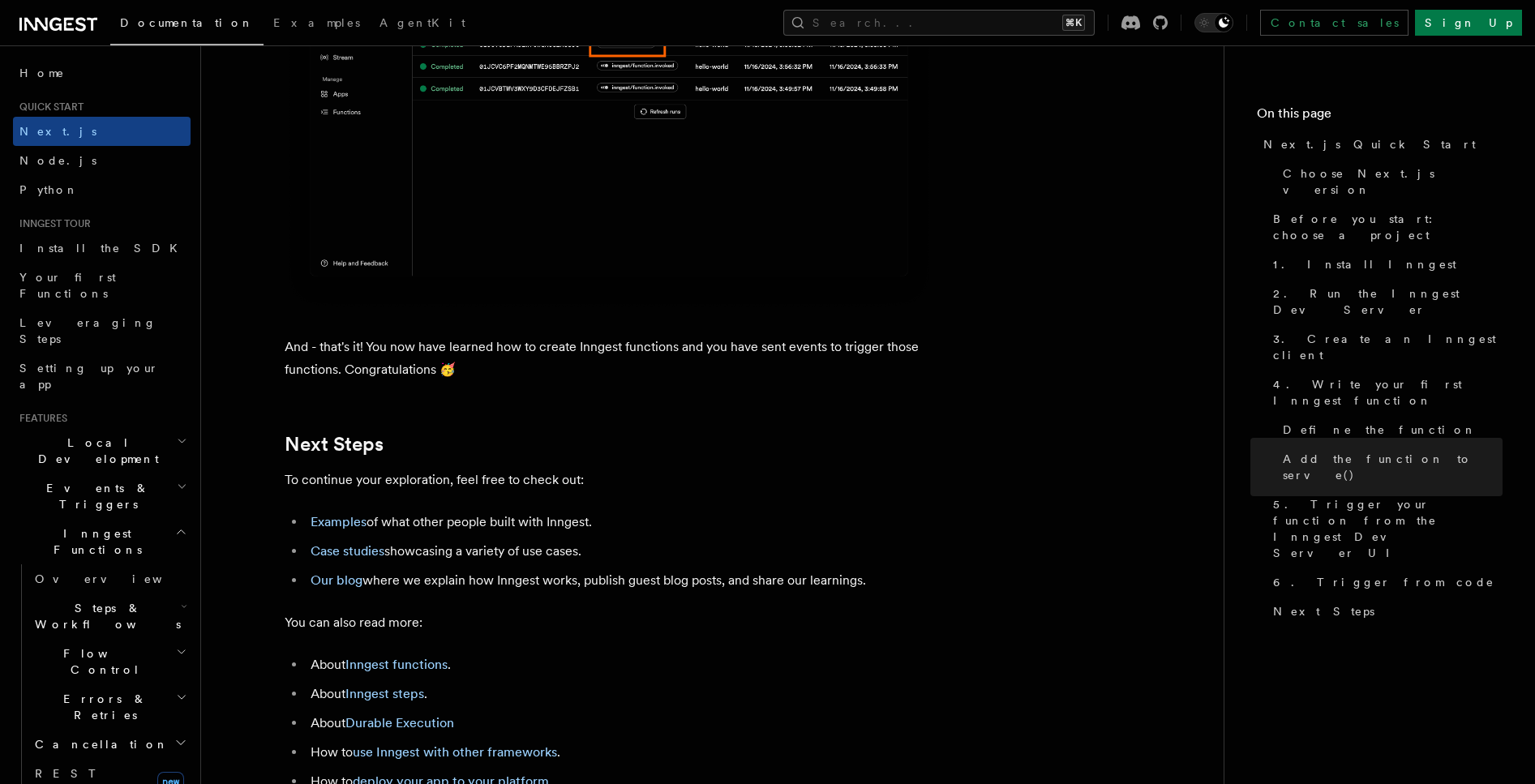
scroll to position [10008, 0]
